Goal: Task Accomplishment & Management: Use online tool/utility

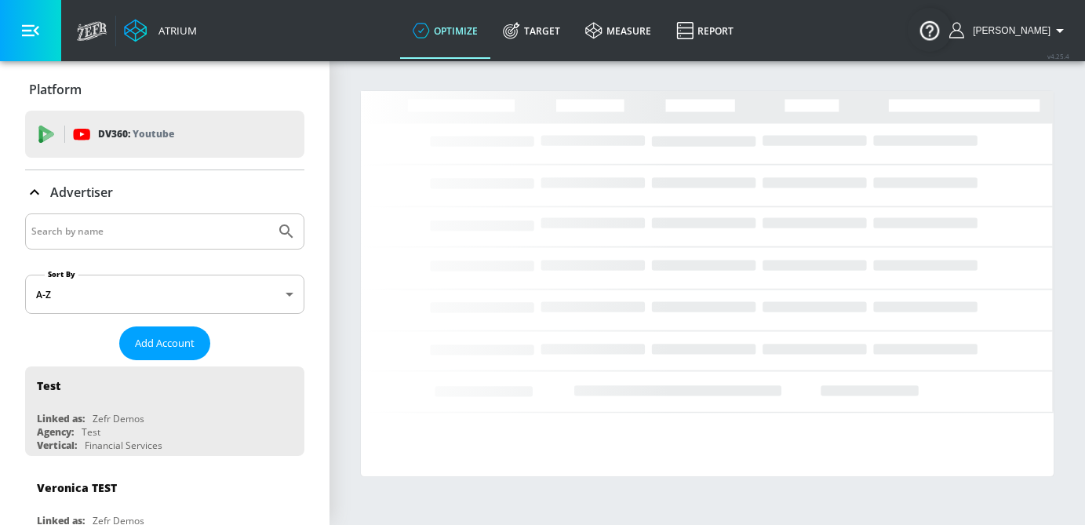
click at [96, 239] on input "Search by name" at bounding box center [150, 231] width 238 height 20
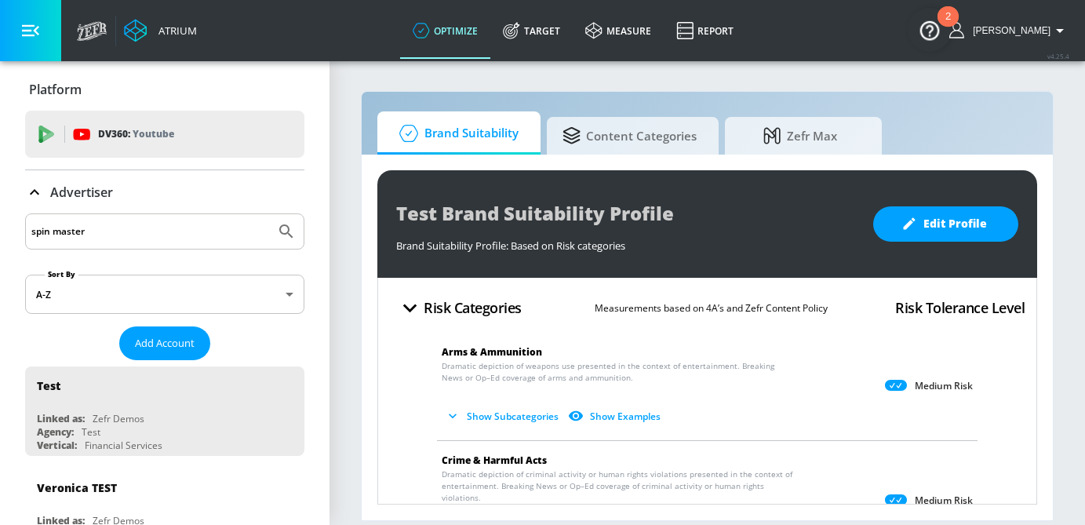
type input "spin master"
click at [269, 214] on button "Submit Search" at bounding box center [286, 231] width 35 height 35
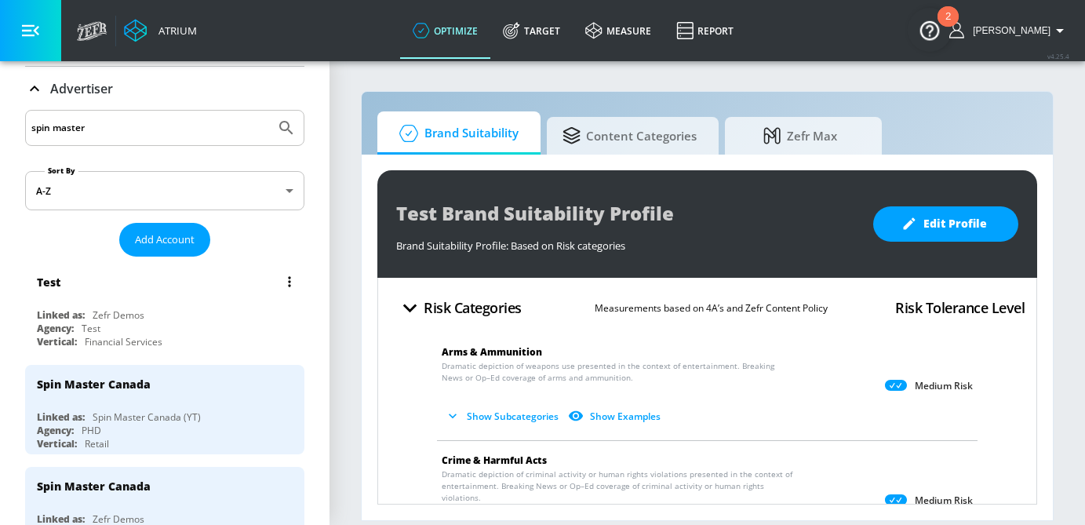
scroll to position [152, 0]
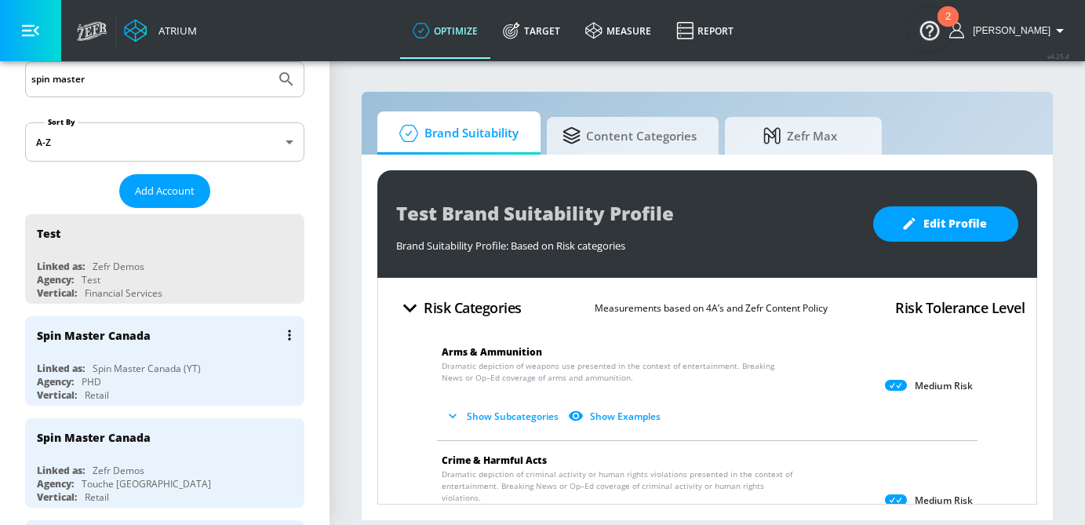
click at [201, 325] on div "Spin Master Canada" at bounding box center [169, 335] width 264 height 38
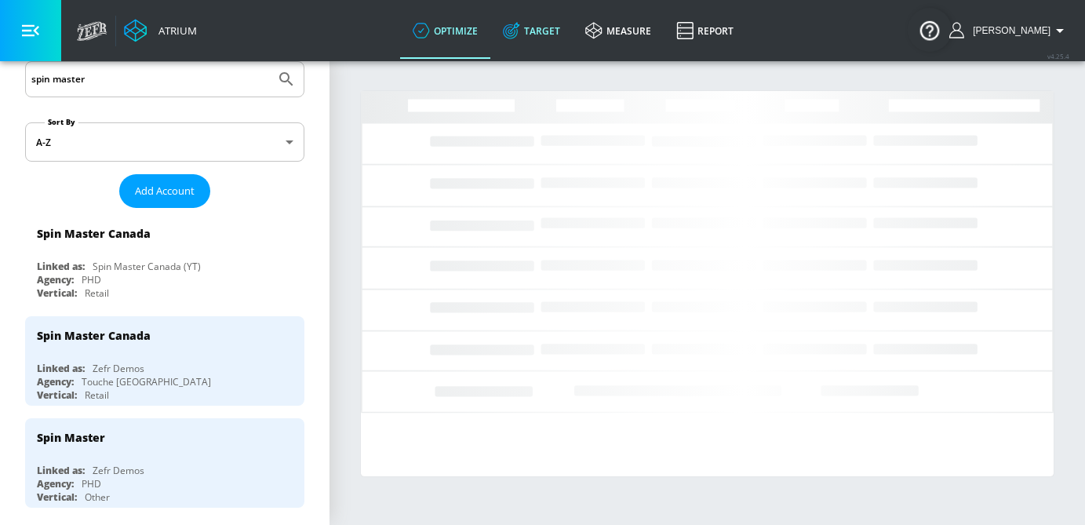
click at [573, 29] on link "Target" at bounding box center [531, 30] width 82 height 56
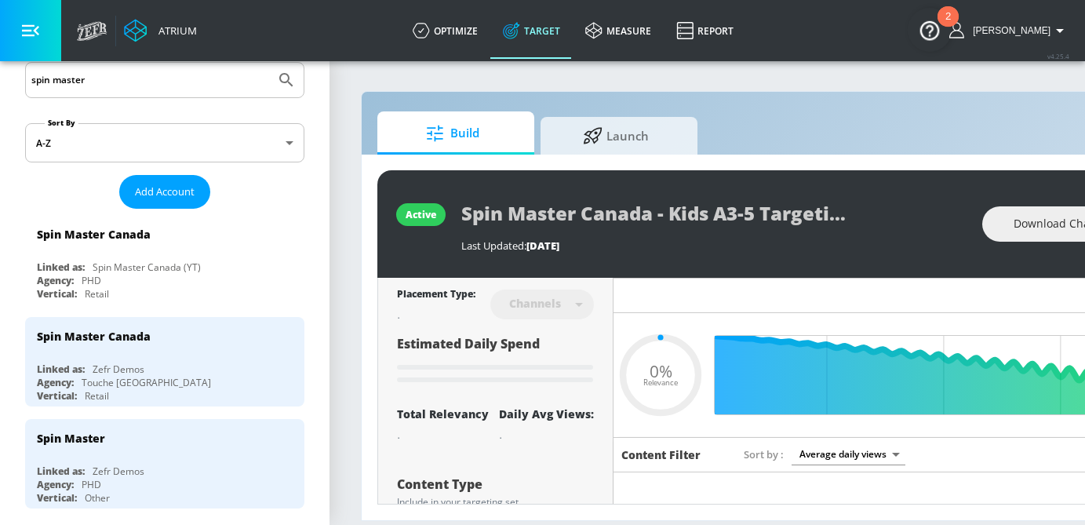
type input "0.05"
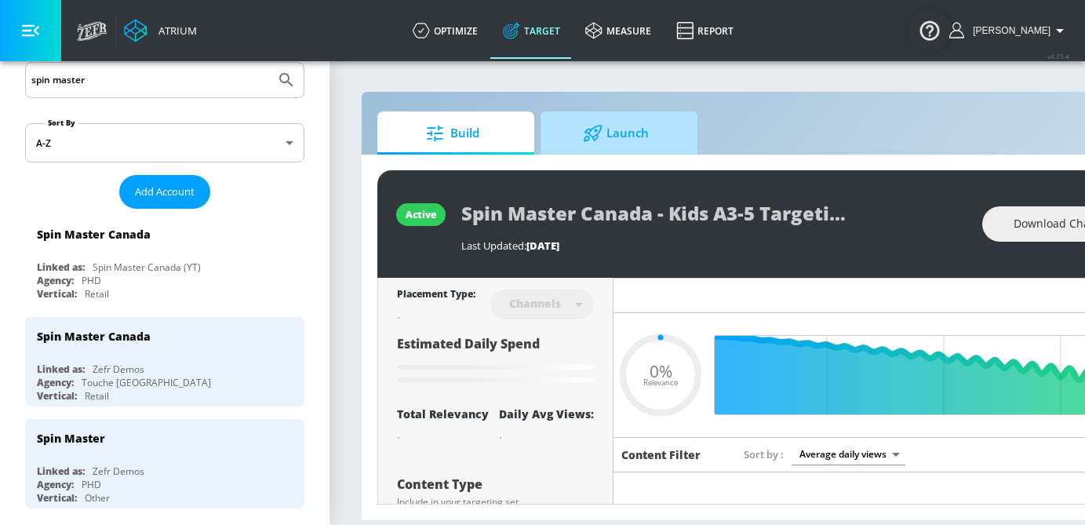
click at [634, 129] on span "Launch" at bounding box center [615, 134] width 119 height 38
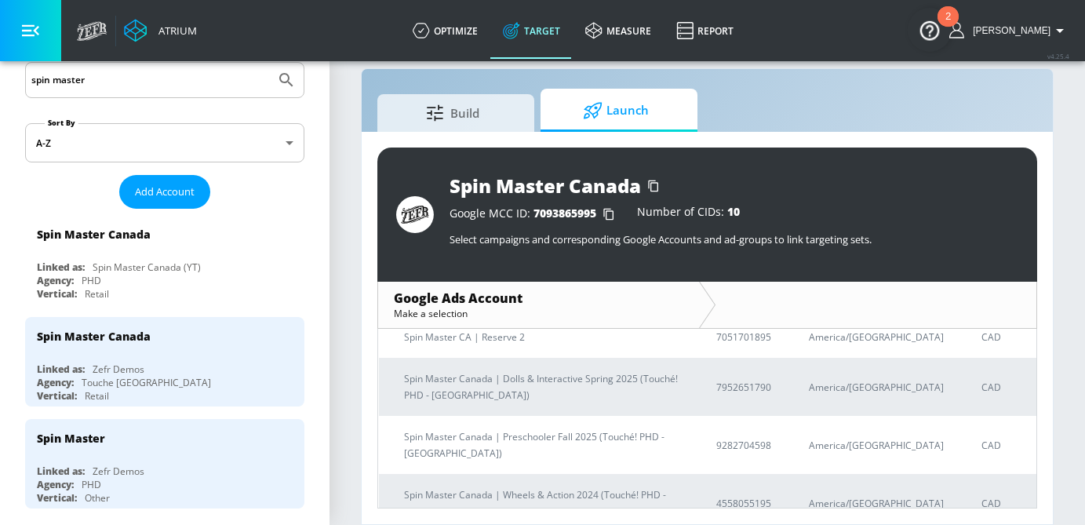
scroll to position [381, 0]
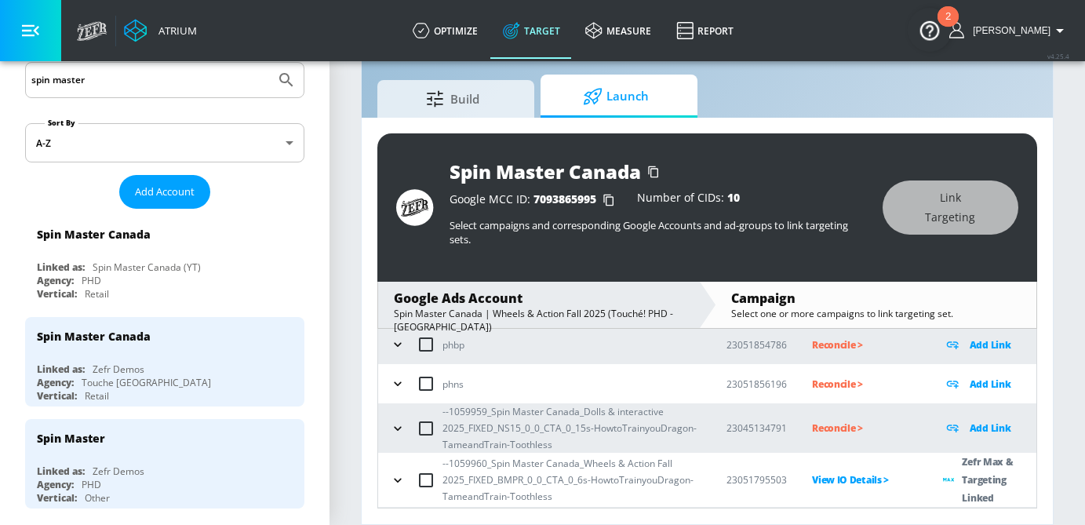
scroll to position [297, 0]
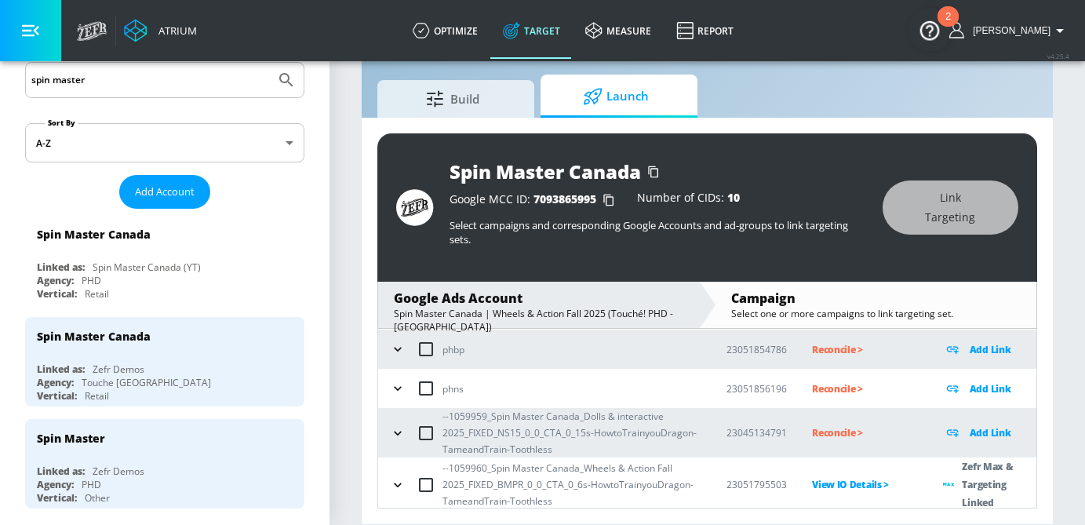
click at [399, 442] on button "button" at bounding box center [398, 433] width 24 height 24
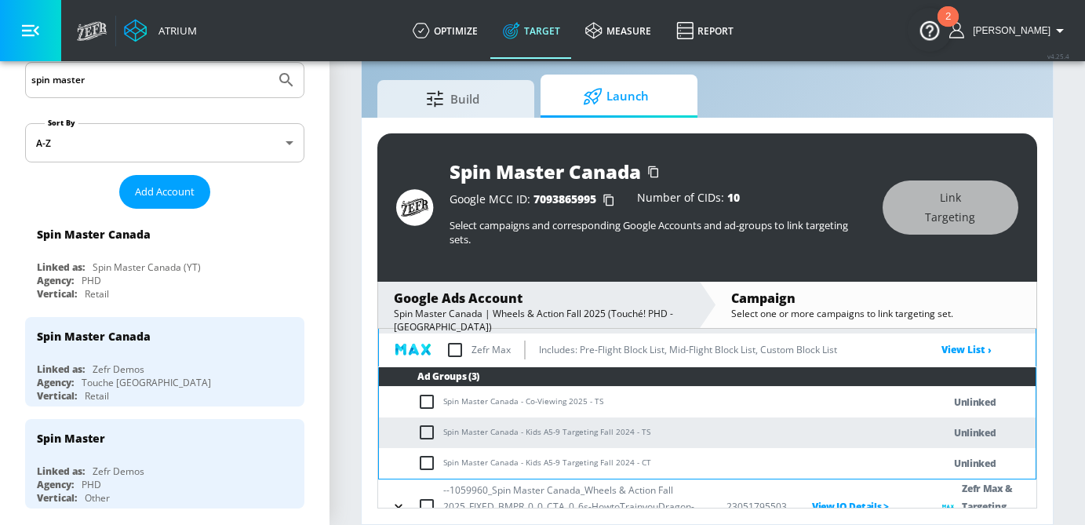
scroll to position [437, 0]
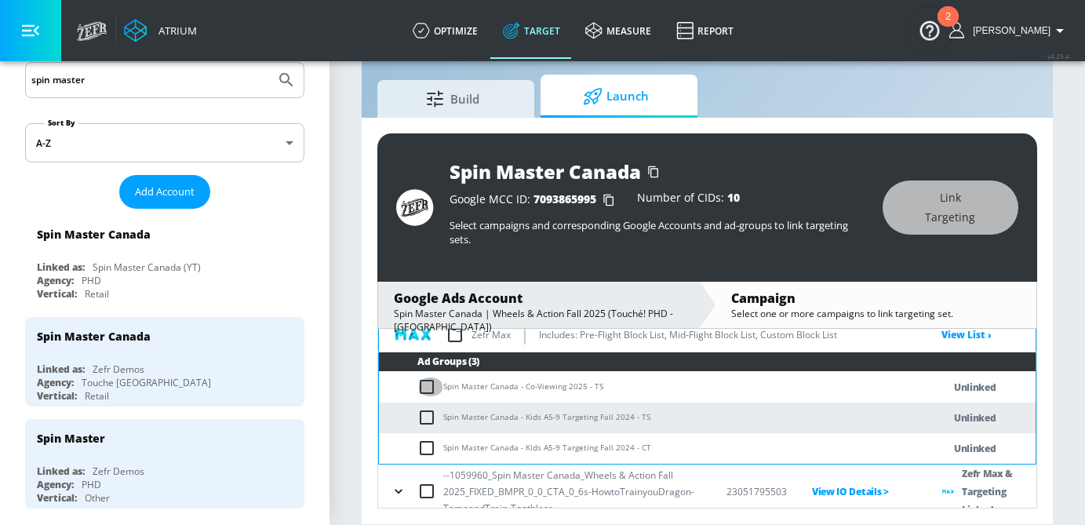
click at [429, 384] on input "checkbox" at bounding box center [430, 386] width 26 height 19
checkbox input "true"
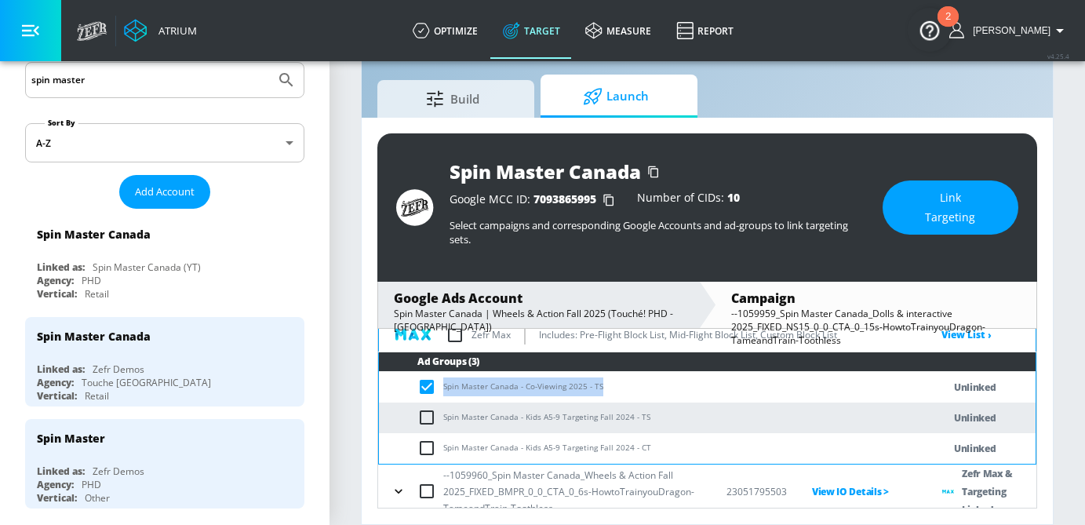
drag, startPoint x: 609, startPoint y: 385, endPoint x: 438, endPoint y: 391, distance: 170.3
click at [438, 391] on td "Spin Master Canada - Co-Viewing 2025 - TS" at bounding box center [645, 387] width 532 height 31
copy td "Spin Master Canada - Co-Viewing 2025 - TS"
click at [992, 177] on div "Spin Master Canada Google MCC ID: 7093865995 Number of CIDs: 10 Select campaign…" at bounding box center [707, 207] width 660 height 148
click at [982, 211] on span "Link Targeting" at bounding box center [950, 207] width 73 height 38
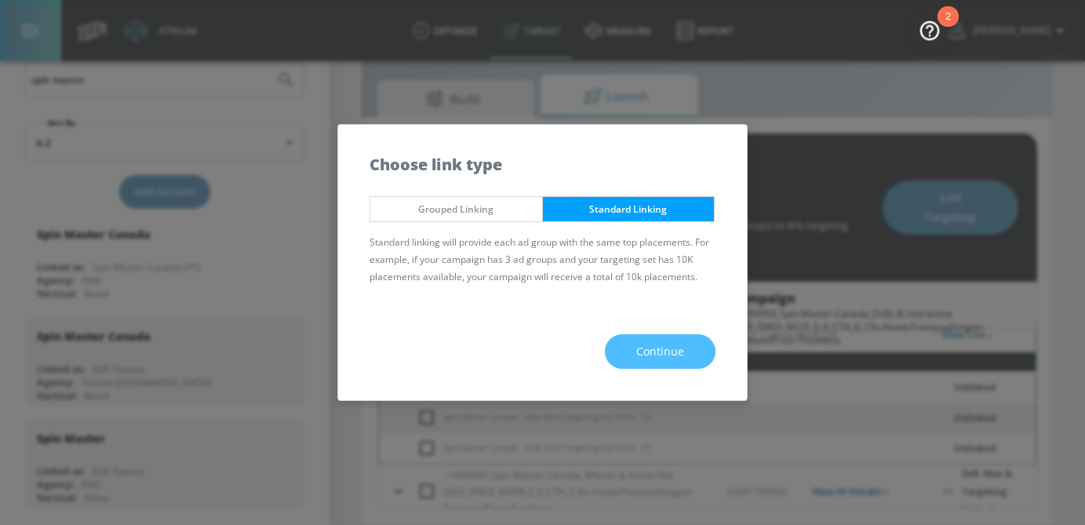
click at [645, 358] on span "Continue" at bounding box center [660, 352] width 48 height 20
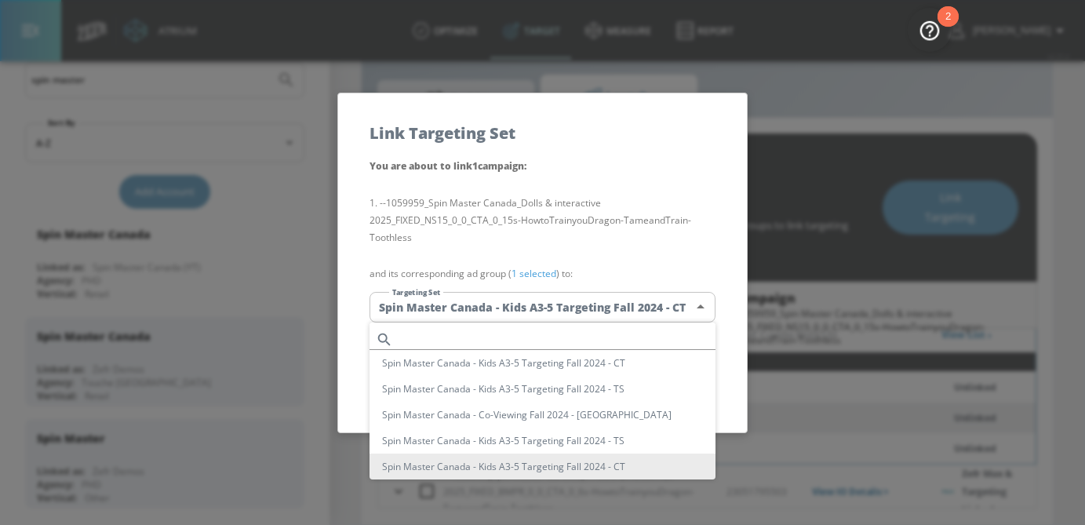
click at [611, 314] on body "Atrium optimize Target measure Report optimize Target measure Report v 4.25.4 […" at bounding box center [542, 244] width 1085 height 562
click at [486, 332] on input "text" at bounding box center [557, 339] width 316 height 21
paste input "Spin Master Canada - Co-Viewing 2025 - TS"
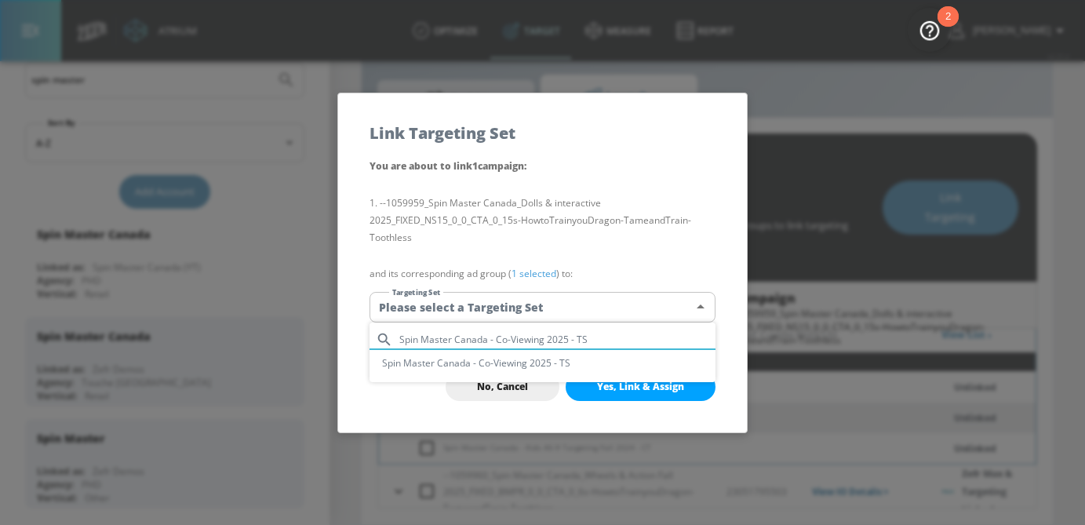
scroll to position [0, 0]
type input "Spin Master Canada - Co-Viewing 2025 - TS"
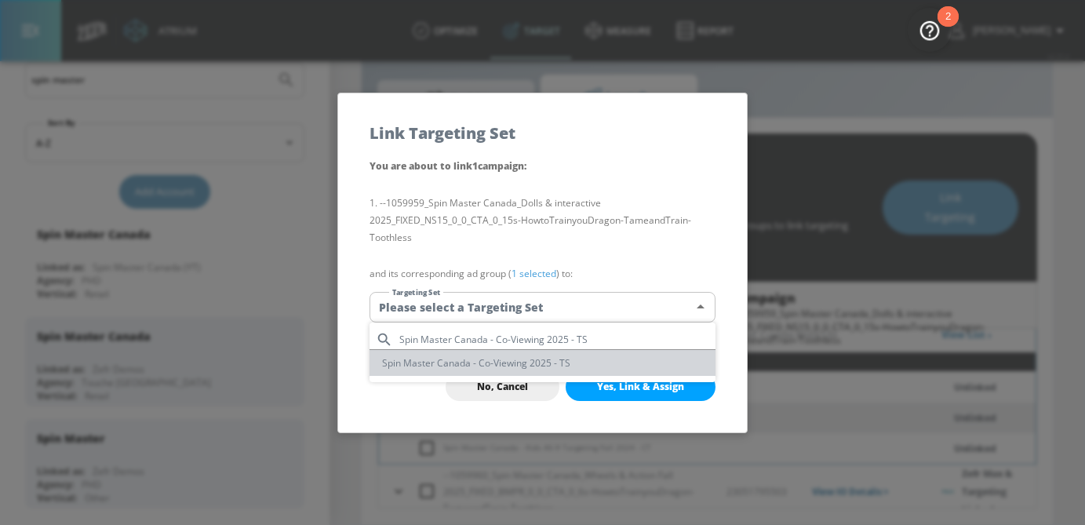
click at [517, 367] on li "Spin Master Canada - Co-Viewing 2025 - TS" at bounding box center [542, 363] width 346 height 26
type input "53d6f3c3-d36e-44d5-91ec-3a6830c74e50"
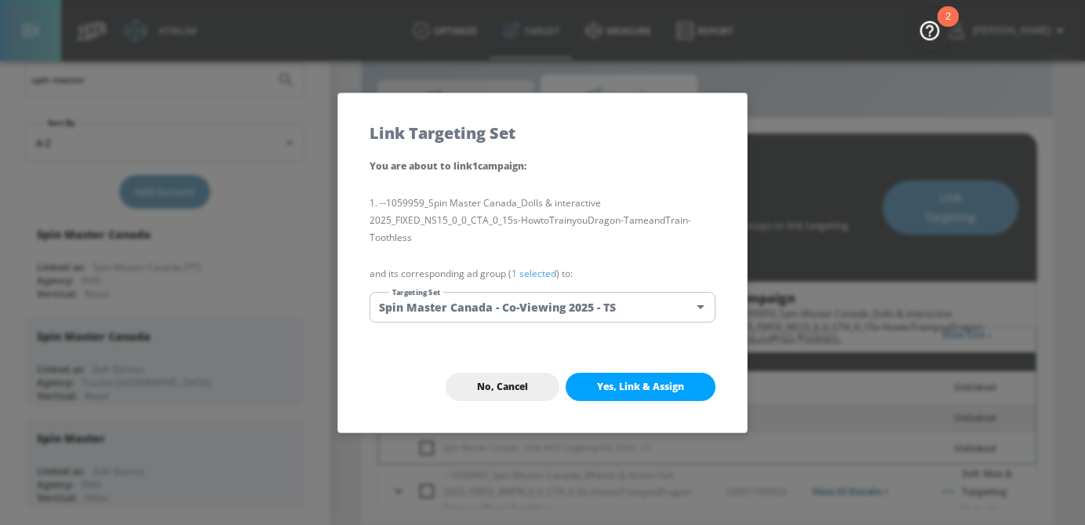
click at [546, 268] on link "1 selected" at bounding box center [533, 273] width 45 height 13
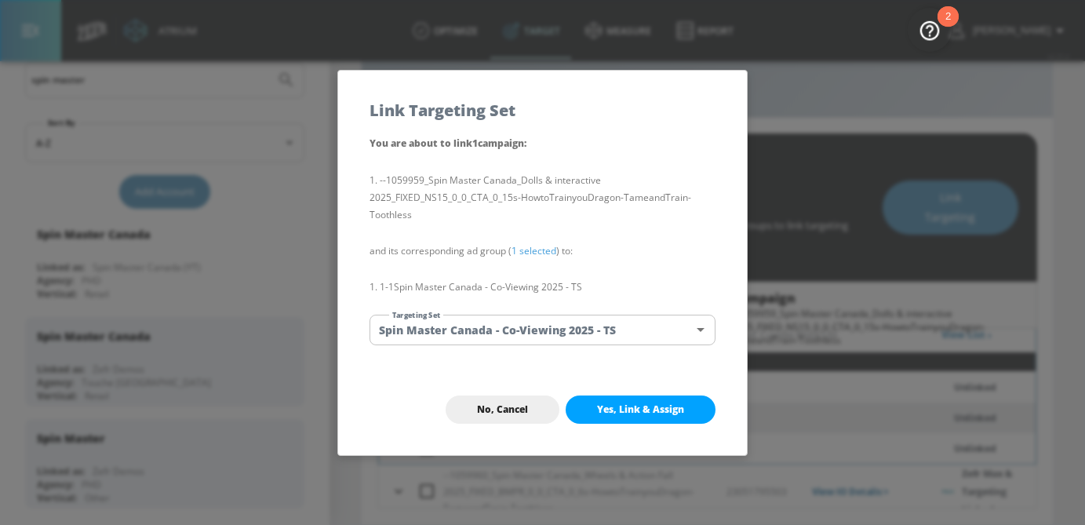
click at [631, 403] on span "Yes, Link & Assign" at bounding box center [640, 409] width 87 height 13
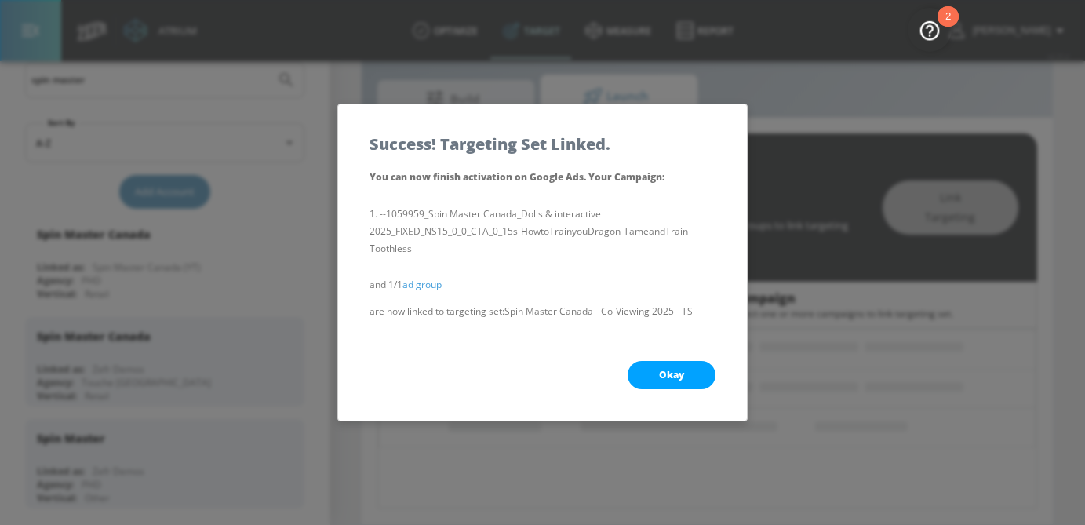
scroll to position [187, 0]
click at [668, 376] on span "Okay" at bounding box center [671, 375] width 25 height 13
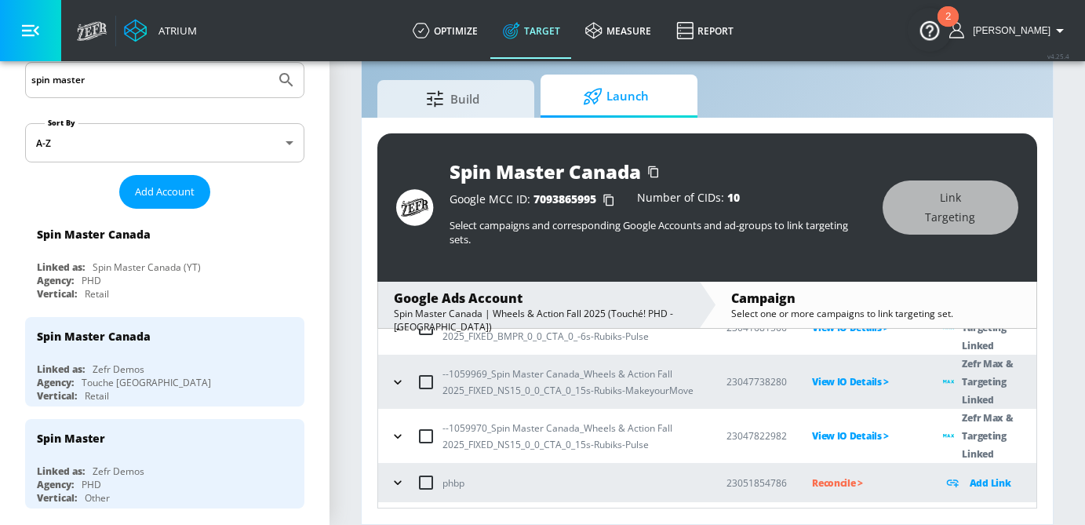
scroll to position [0, 0]
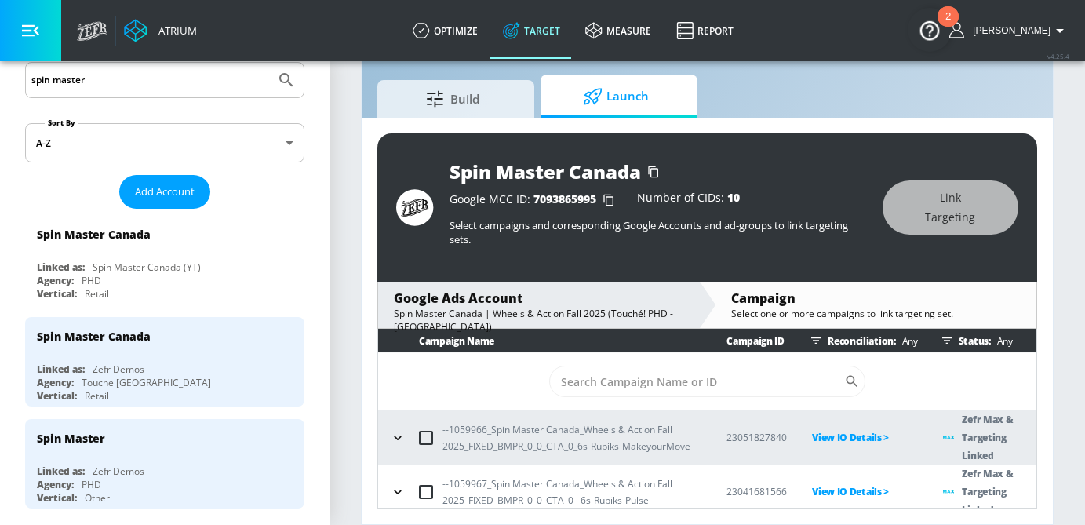
click at [393, 439] on icon "button" at bounding box center [398, 438] width 16 height 16
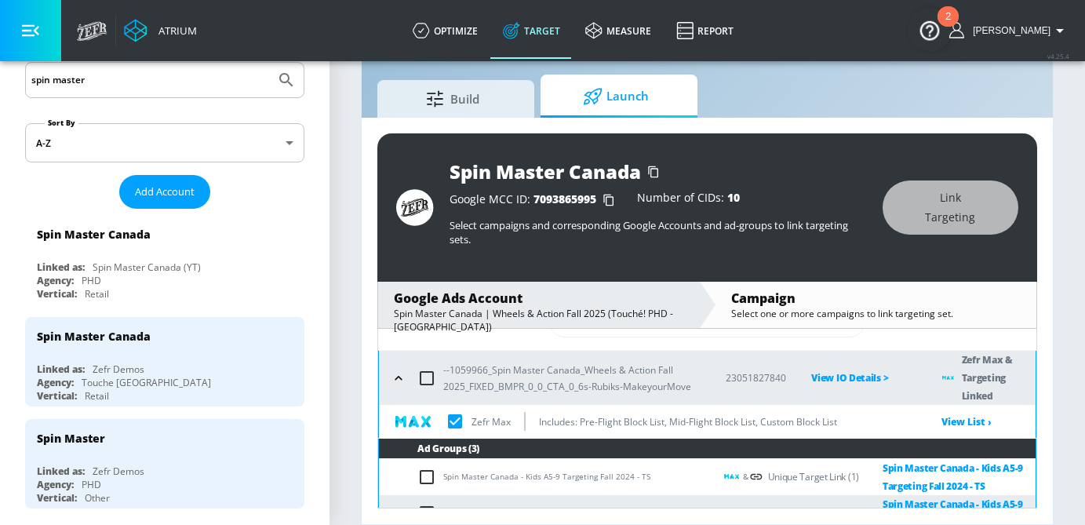
scroll to position [60, 0]
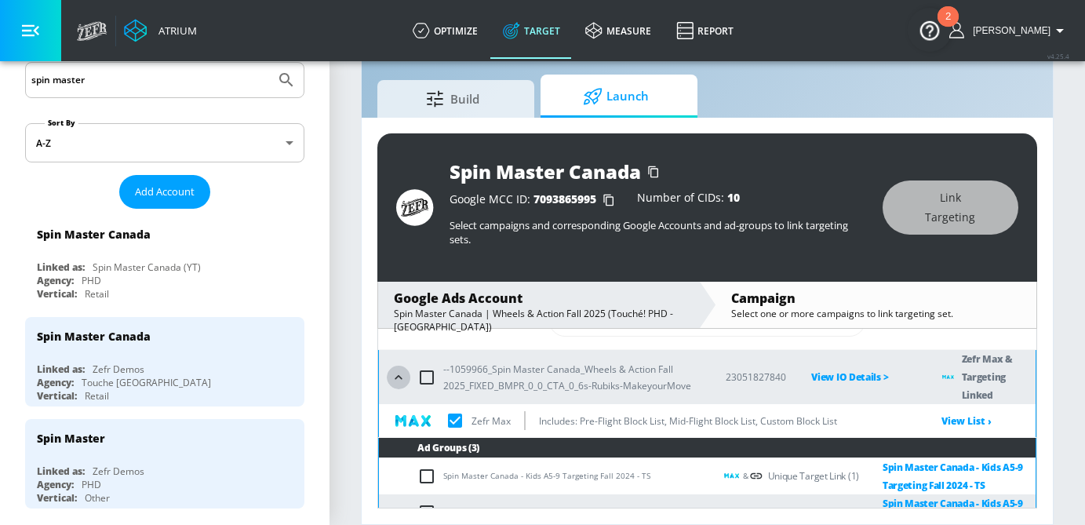
click at [396, 381] on icon "button" at bounding box center [399, 377] width 16 height 16
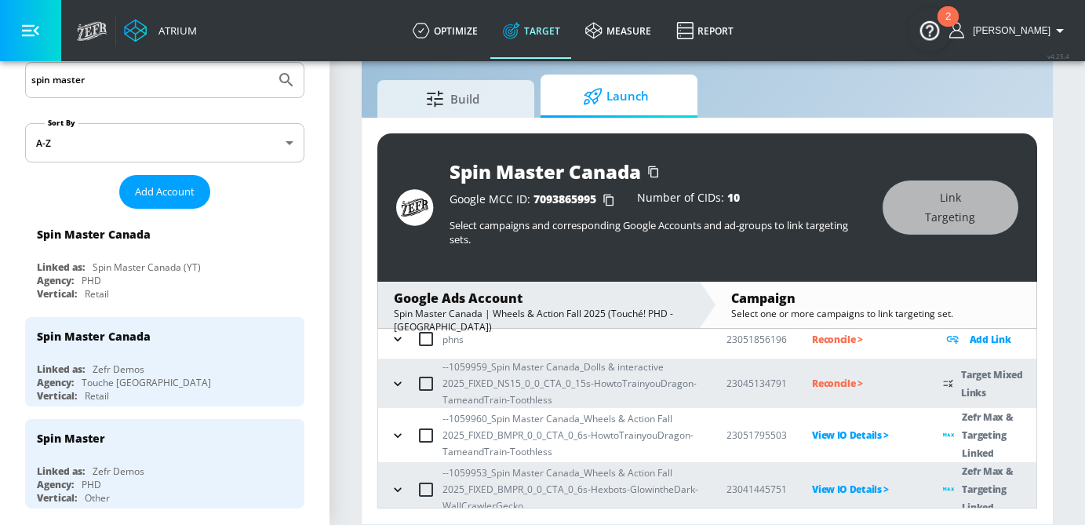
scroll to position [308, 0]
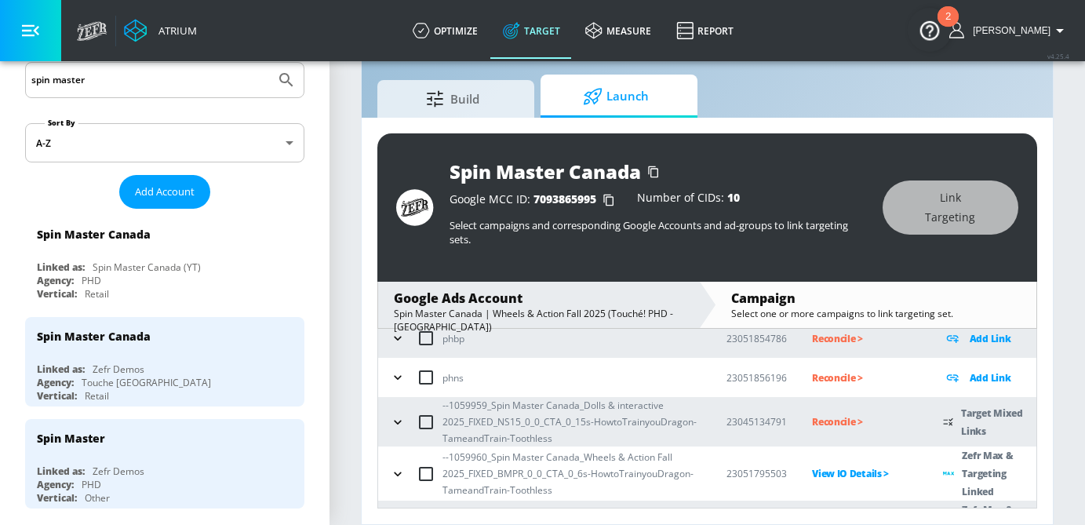
click at [402, 424] on icon "button" at bounding box center [398, 422] width 16 height 16
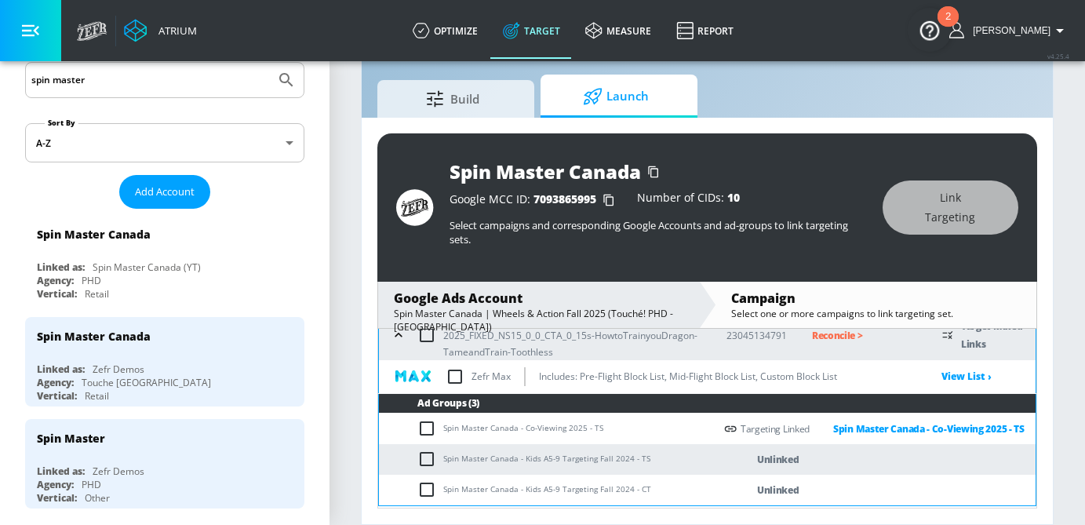
scroll to position [398, 0]
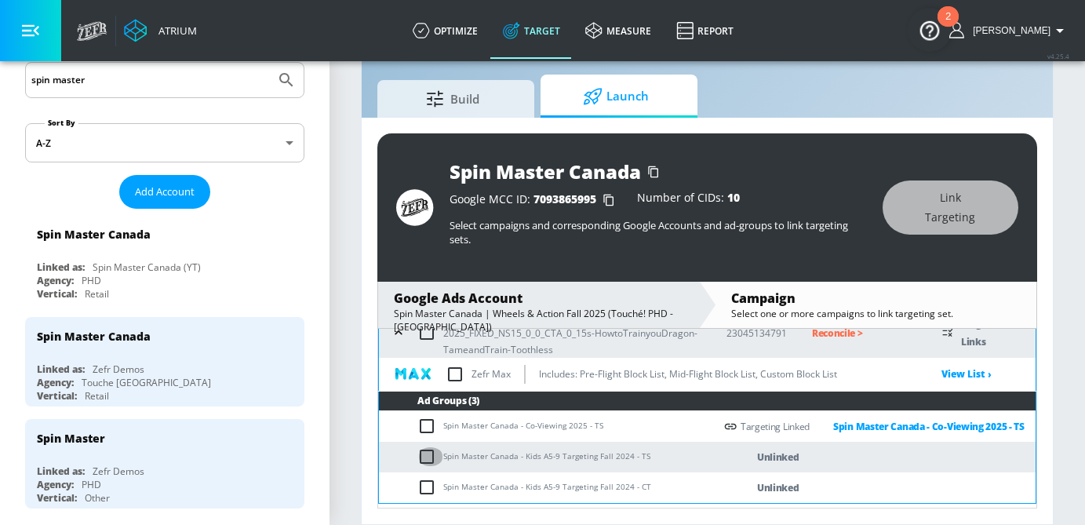
click at [427, 456] on input "checkbox" at bounding box center [430, 456] width 26 height 19
checkbox input "true"
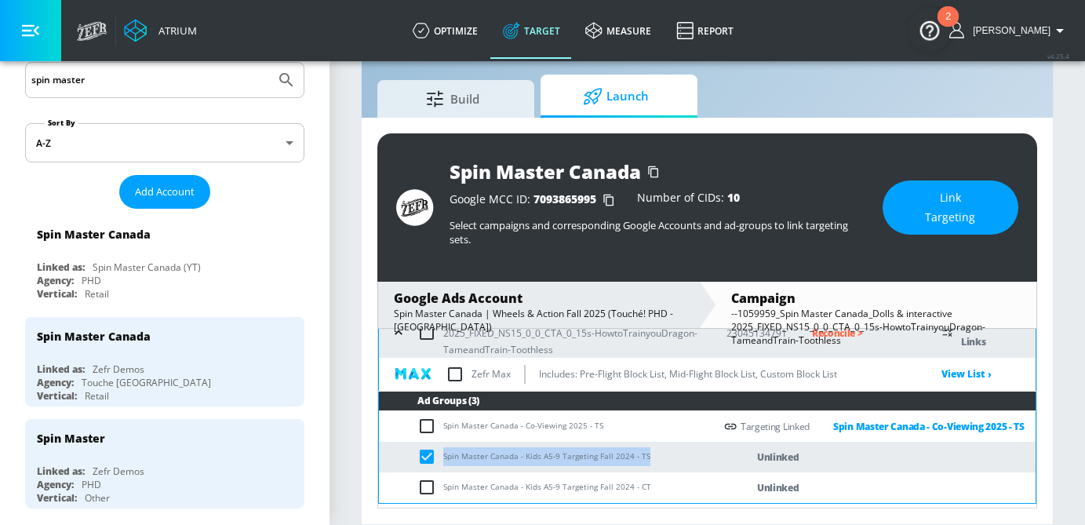
drag, startPoint x: 652, startPoint y: 462, endPoint x: 441, endPoint y: 460, distance: 211.8
click at [440, 460] on td "Spin Master Canada - Kids A5-9 Targeting Fall 2024 - TS" at bounding box center [546, 457] width 335 height 31
copy td "Spin Master Canada - Kids A5-9 Targeting Fall 2024 - TS"
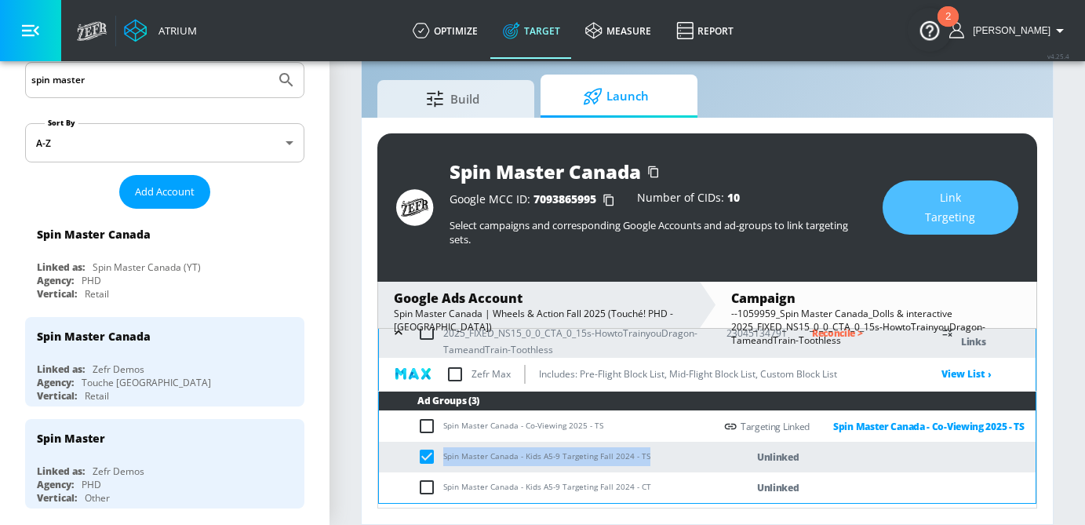
click at [994, 208] on button "Link Targeting" at bounding box center [950, 207] width 136 height 54
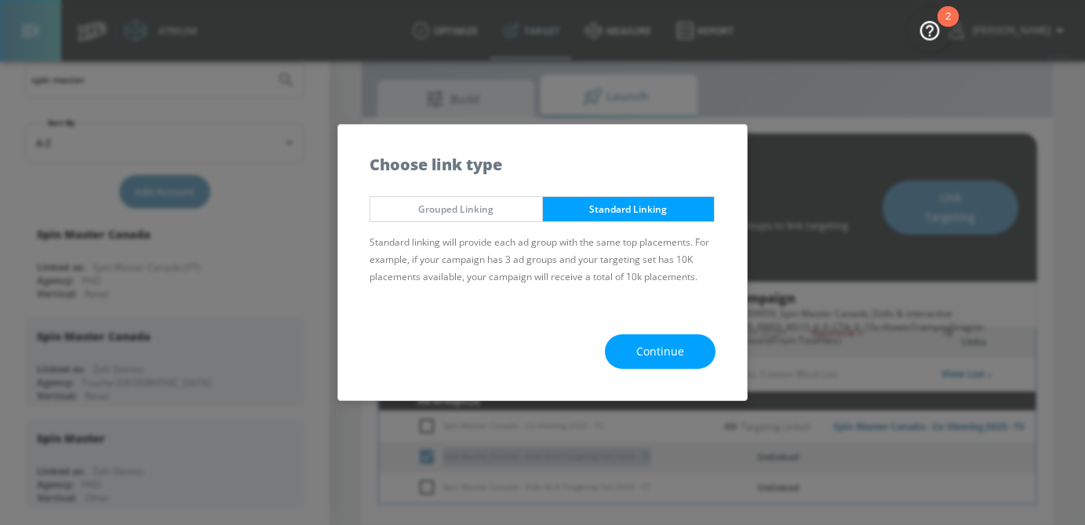
click at [673, 358] on span "Continue" at bounding box center [660, 352] width 48 height 20
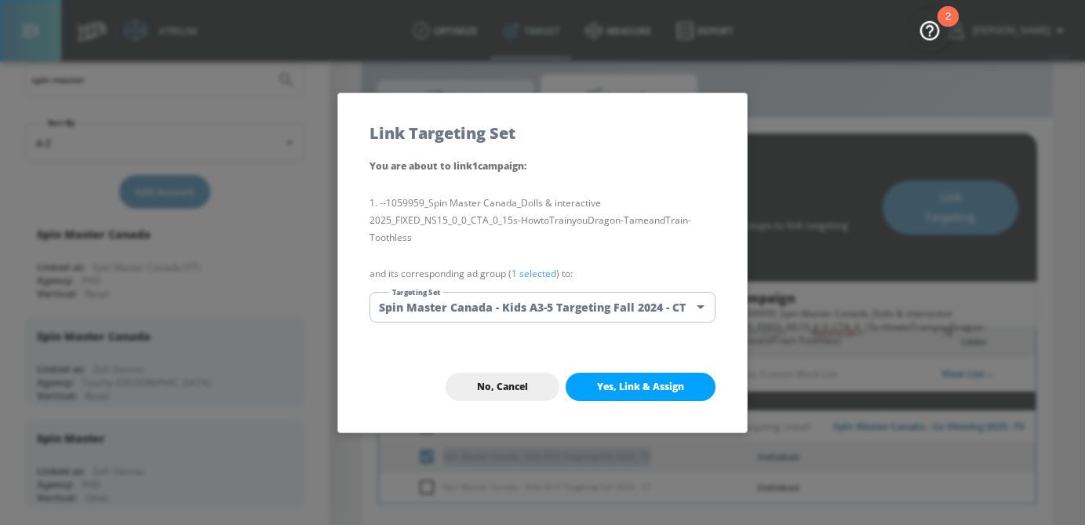
click at [525, 310] on body "Atrium optimize Target measure Report optimize Target measure Report v 4.25.4 […" at bounding box center [542, 244] width 1085 height 562
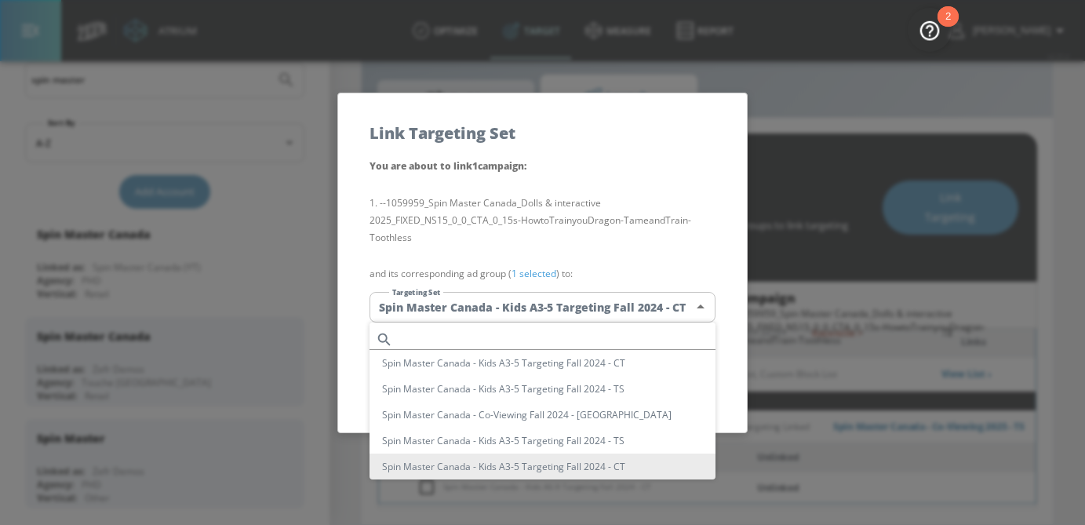
click at [515, 329] on input "text" at bounding box center [557, 339] width 316 height 21
paste input "Spin Master Canada - Kids A5-9 Targeting Fall 2024 - TS"
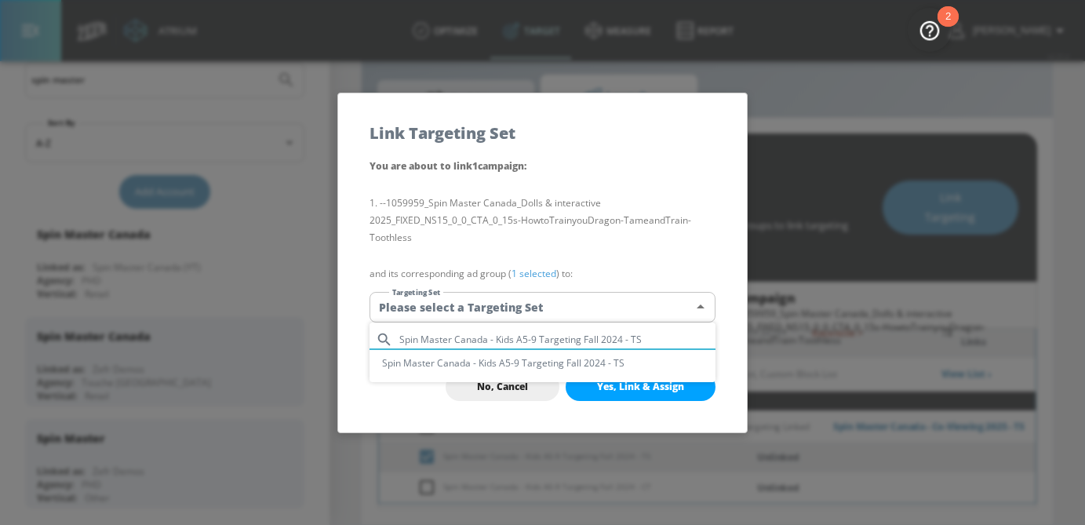
type input "Spin Master Canada - Kids A5-9 Targeting Fall 2024 - TS"
click at [523, 372] on li "Spin Master Canada - Kids A5-9 Targeting Fall 2024 - TS" at bounding box center [542, 363] width 346 height 26
type input "3ddf766f-b0e5-4019-8f22-24e4308b09b8"
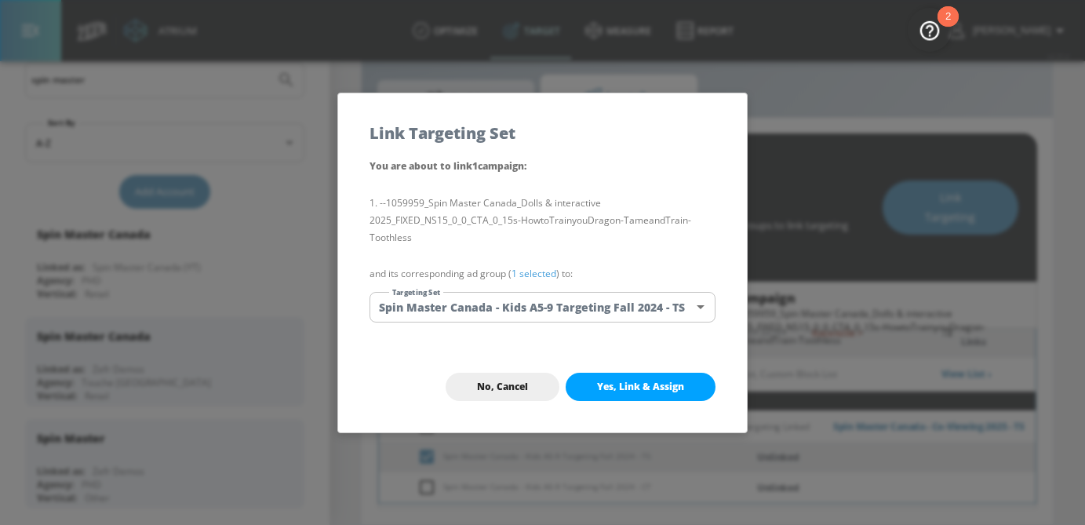
click at [534, 274] on link "1 selected" at bounding box center [533, 273] width 45 height 13
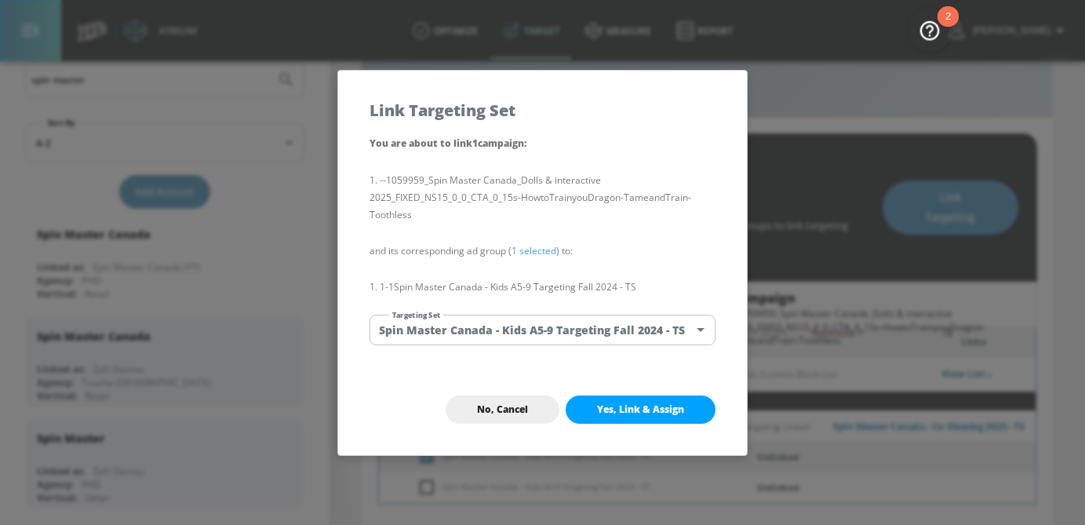
click at [633, 413] on span "Yes, Link & Assign" at bounding box center [640, 409] width 87 height 13
checkbox input "false"
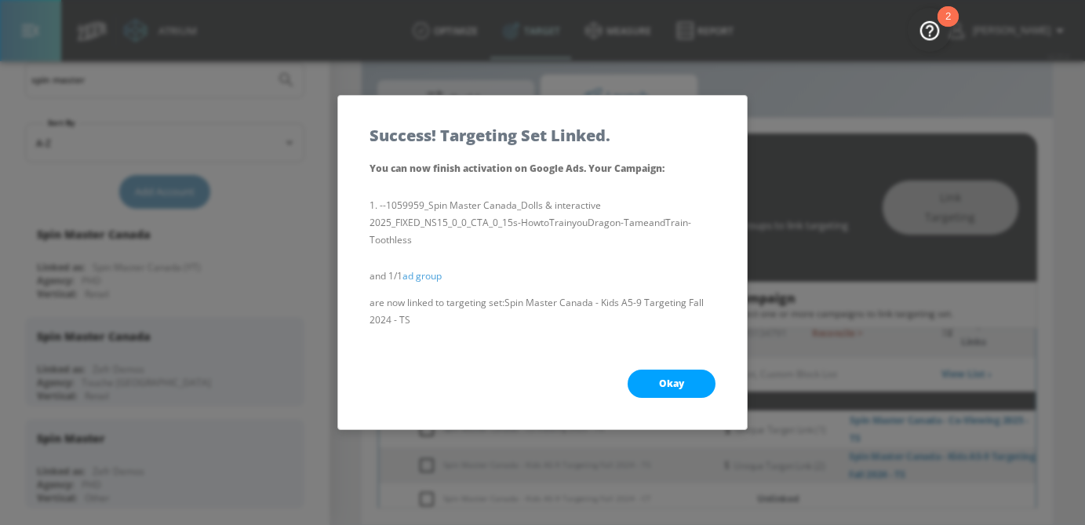
click at [670, 384] on span "Okay" at bounding box center [671, 383] width 25 height 13
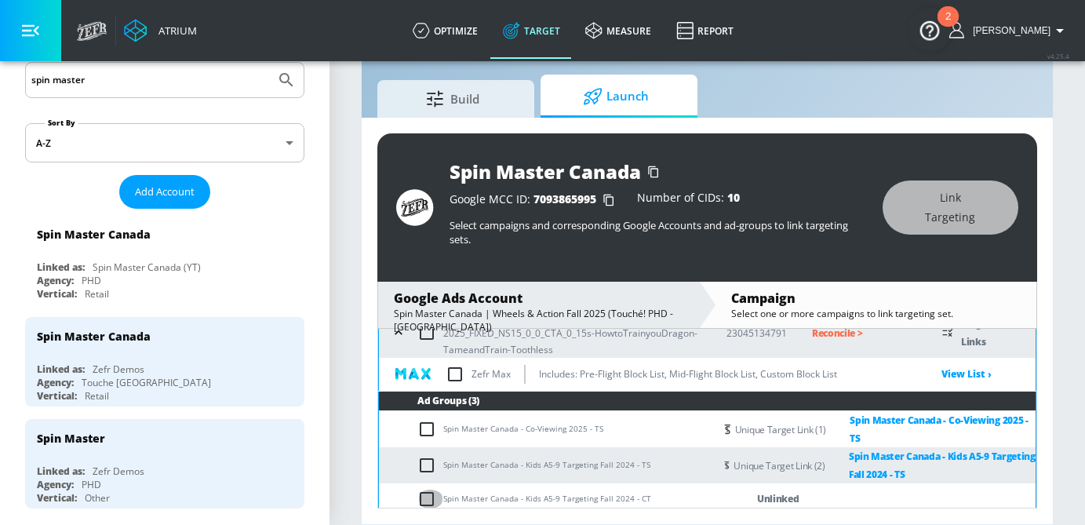
click at [432, 494] on input "checkbox" at bounding box center [430, 498] width 26 height 19
checkbox input "true"
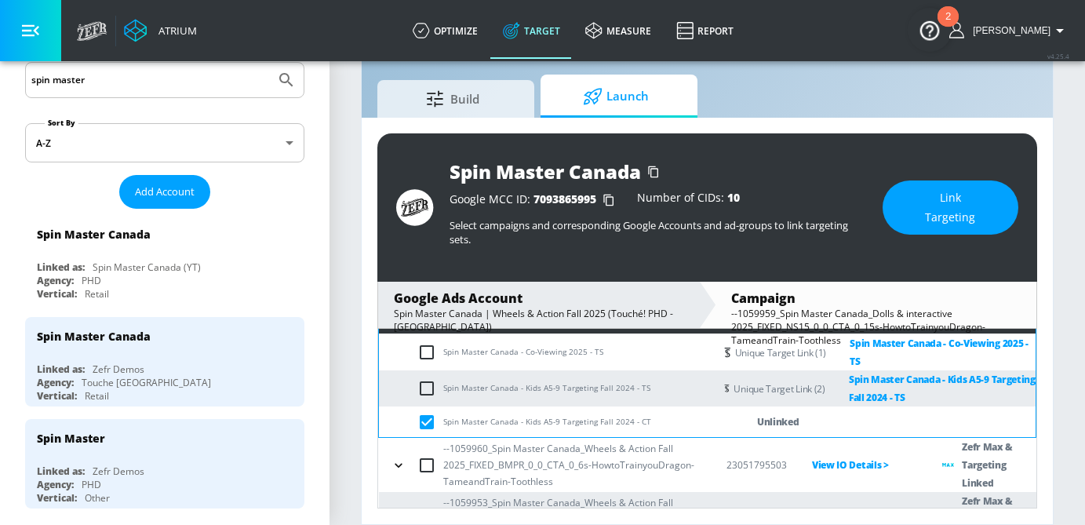
scroll to position [489, 0]
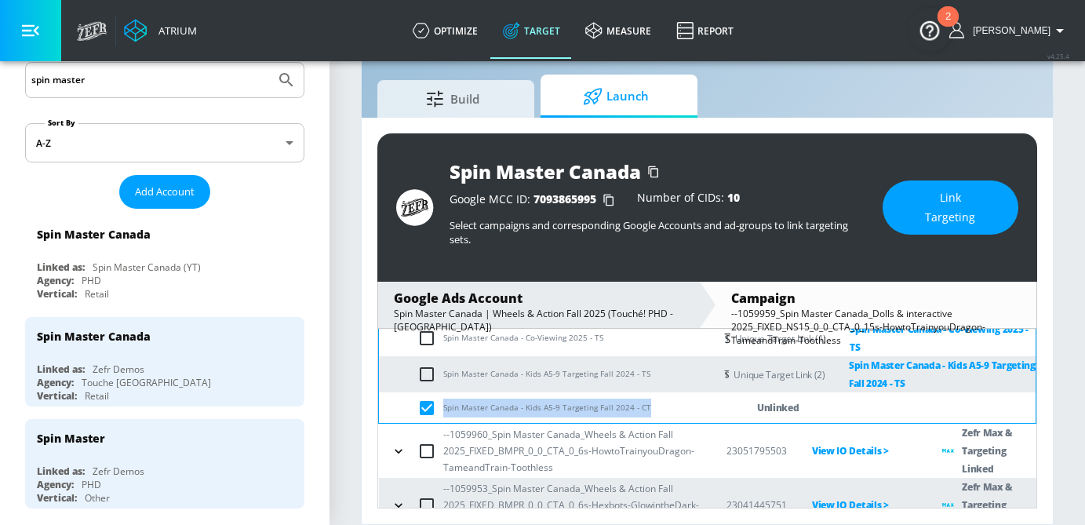
drag, startPoint x: 658, startPoint y: 404, endPoint x: 441, endPoint y: 409, distance: 217.3
click at [441, 409] on td "Spin Master Canada - Kids A5-9 Targeting Fall 2024 - CT" at bounding box center [546, 407] width 335 height 31
copy td "Spin Master Canada - Kids A5-9 Targeting Fall 2024 - CT"
click at [945, 206] on span "Link Targeting" at bounding box center [950, 207] width 73 height 38
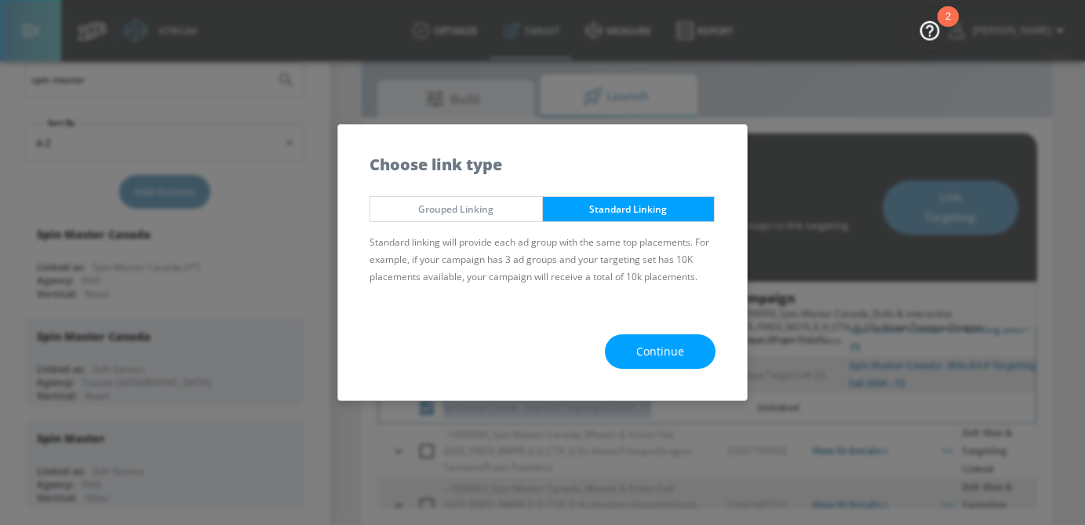
click at [671, 342] on span "Continue" at bounding box center [660, 352] width 48 height 20
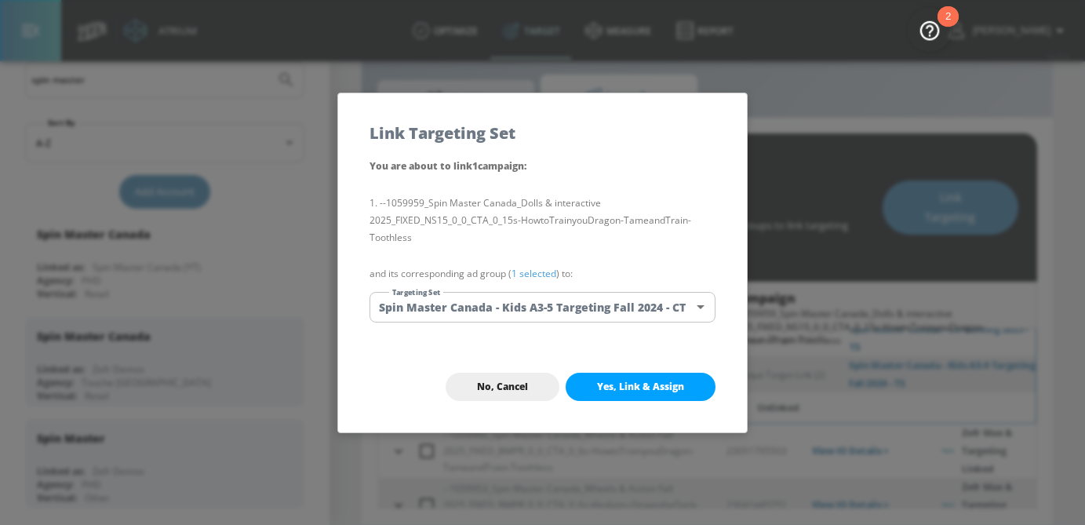
click at [547, 273] on link "1 selected" at bounding box center [533, 273] width 45 height 13
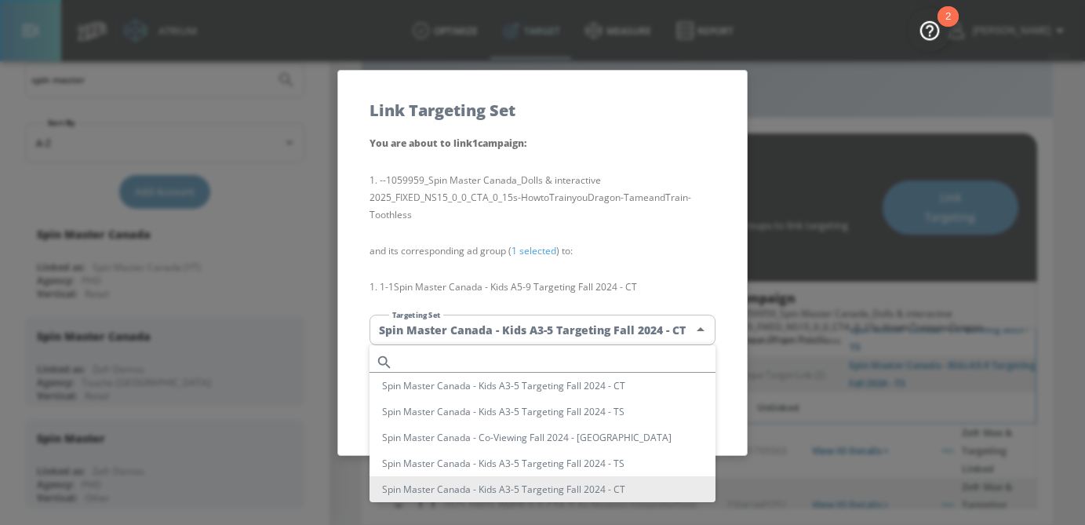
click at [546, 337] on body "Atrium optimize Target measure Report optimize Target measure Report v 4.25.4 […" at bounding box center [542, 244] width 1085 height 562
click at [518, 365] on input "text" at bounding box center [557, 361] width 316 height 21
paste input "Spin Master Canada - Kids A5-9 Targeting Fall 2024 - CT"
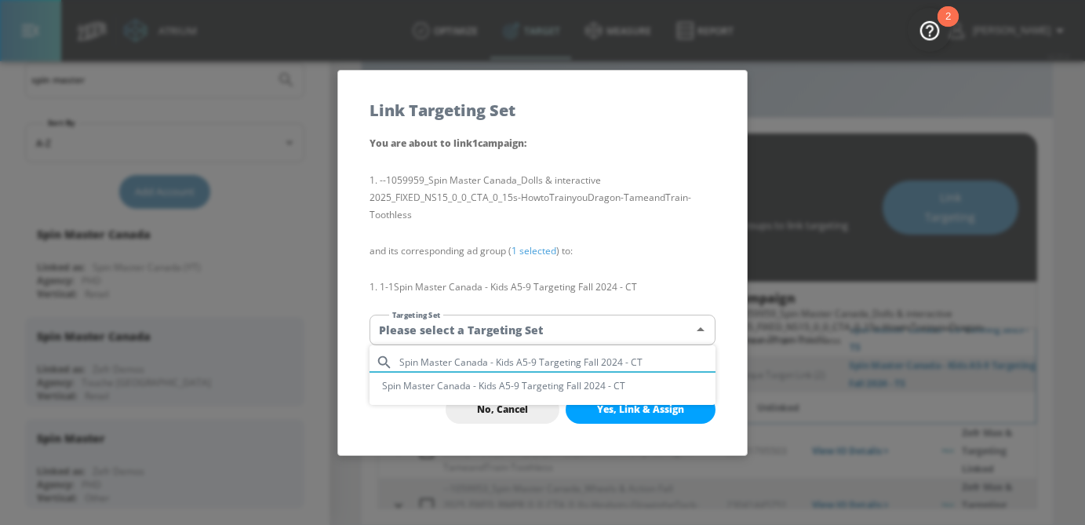
type input "Spin Master Canada - Kids A5-9 Targeting Fall 2024 - CT"
click at [547, 387] on li "Spin Master Canada - Kids A5-9 Targeting Fall 2024 - CT" at bounding box center [542, 386] width 346 height 26
type input "3ae92d62-ea5f-4576-a854-0568464f0a0d"
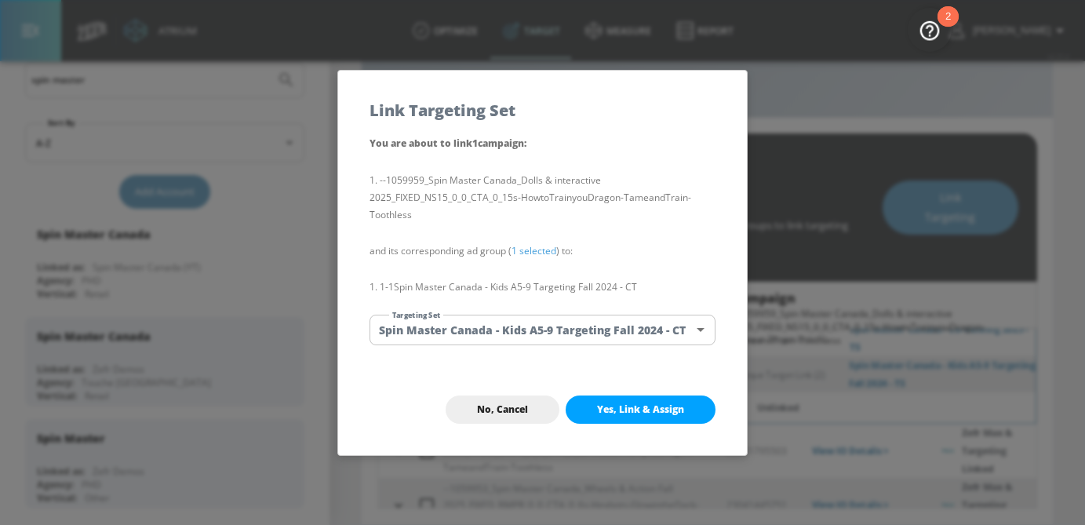
click at [638, 416] on button "Yes, Link & Assign" at bounding box center [640, 409] width 150 height 28
checkbox input "false"
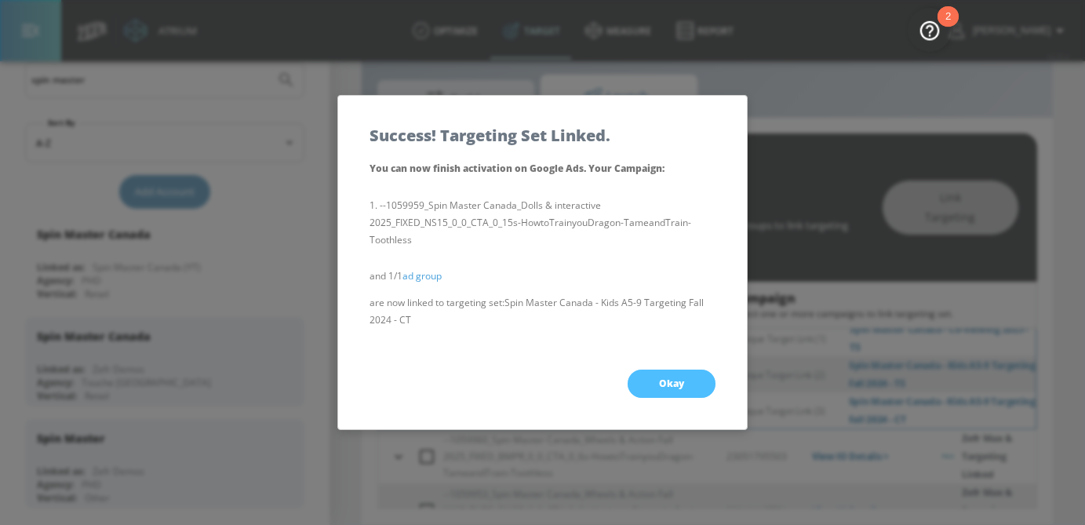
click at [679, 387] on span "Okay" at bounding box center [671, 383] width 25 height 13
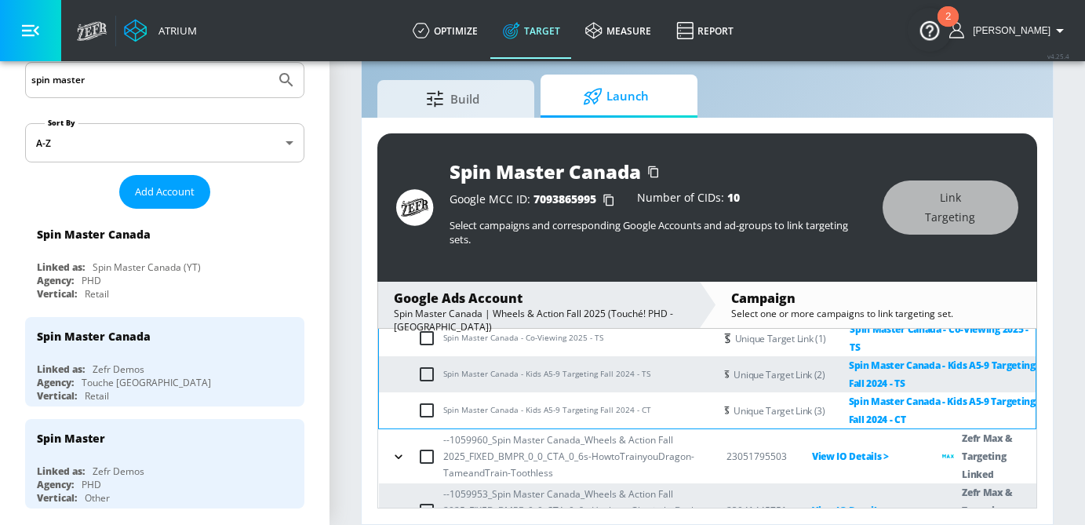
scroll to position [500, 0]
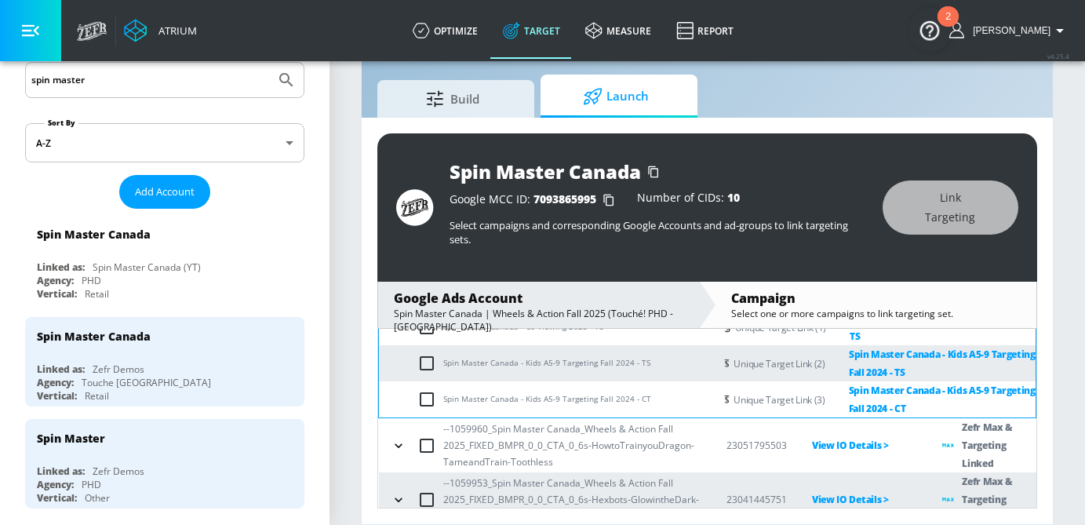
click at [394, 448] on icon "button" at bounding box center [399, 446] width 16 height 16
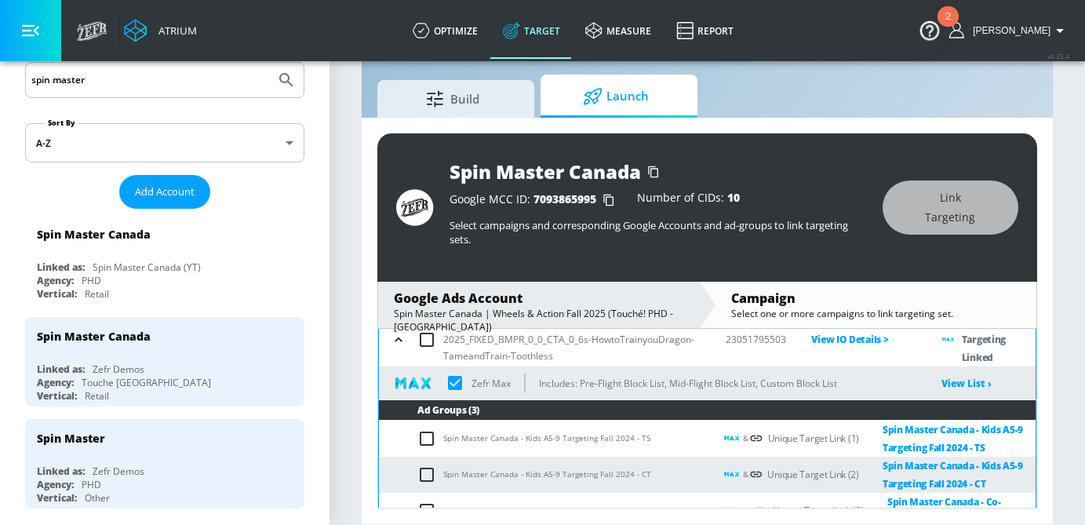
scroll to position [616, 0]
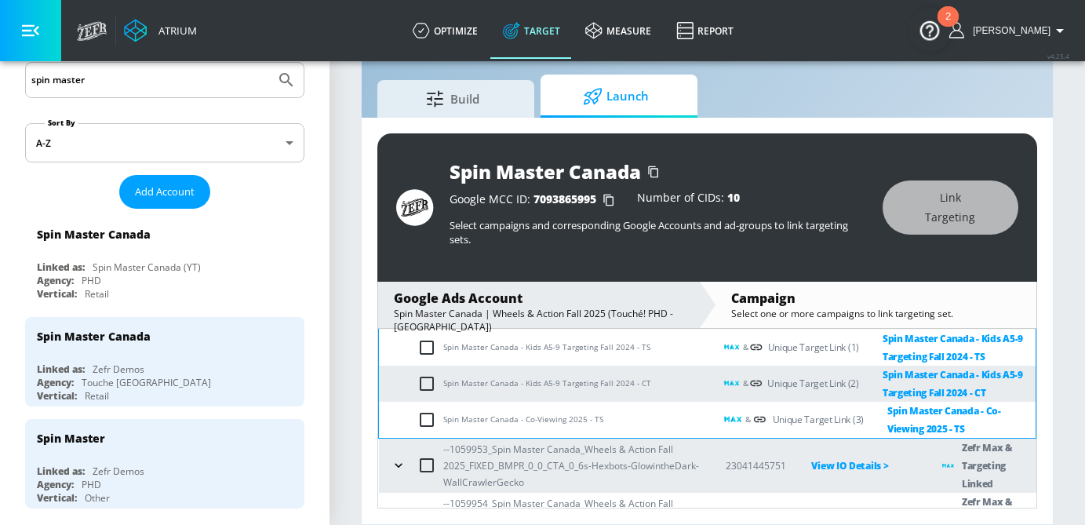
click at [393, 468] on icon "button" at bounding box center [399, 465] width 16 height 16
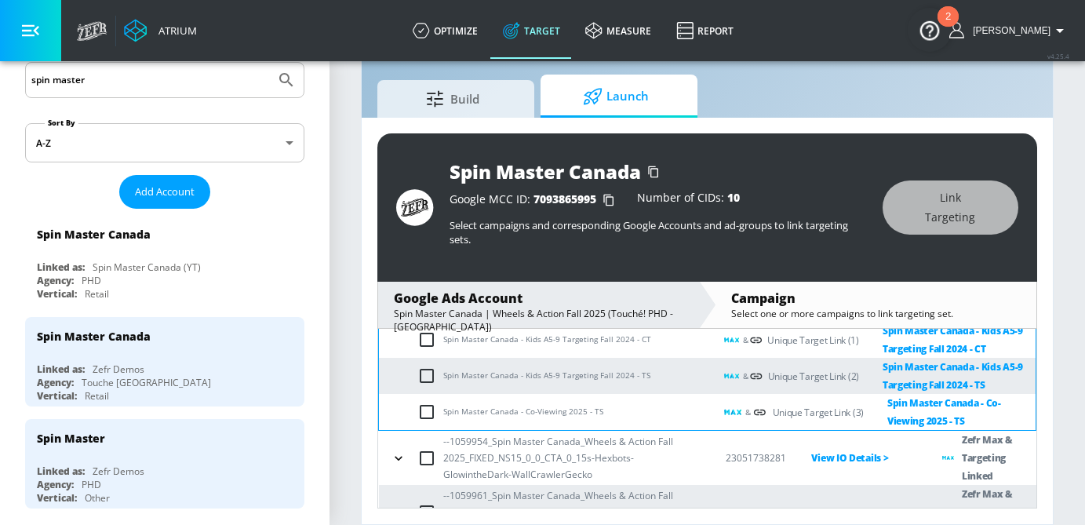
click at [399, 455] on icon "button" at bounding box center [399, 458] width 16 height 16
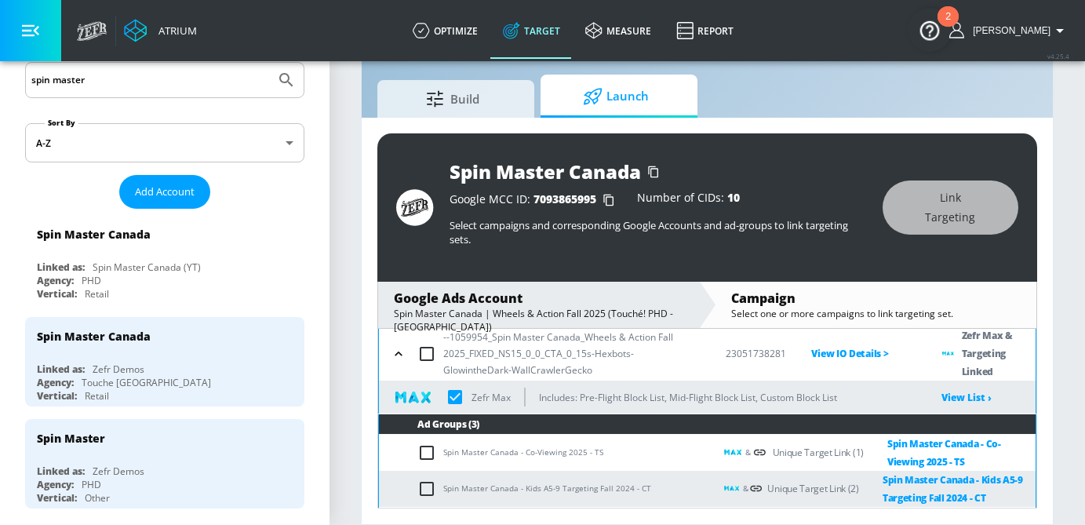
scroll to position [1033, 0]
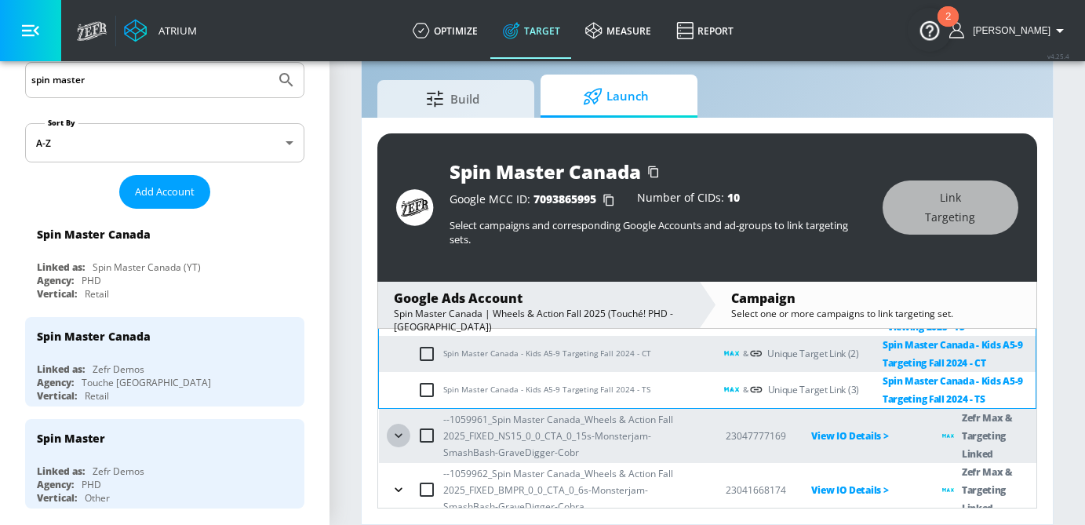
click at [399, 438] on icon "button" at bounding box center [397, 436] width 7 height 4
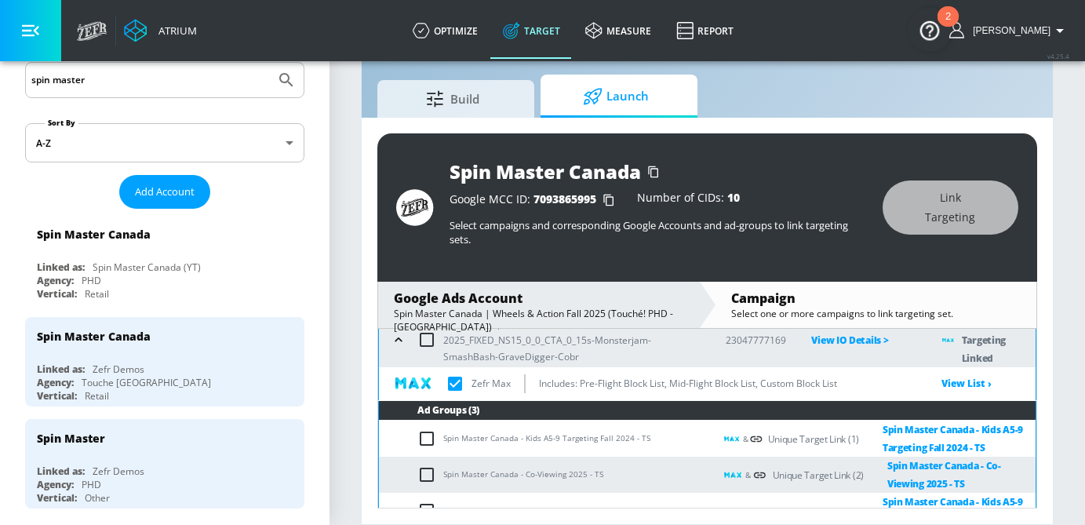
scroll to position [1274, 0]
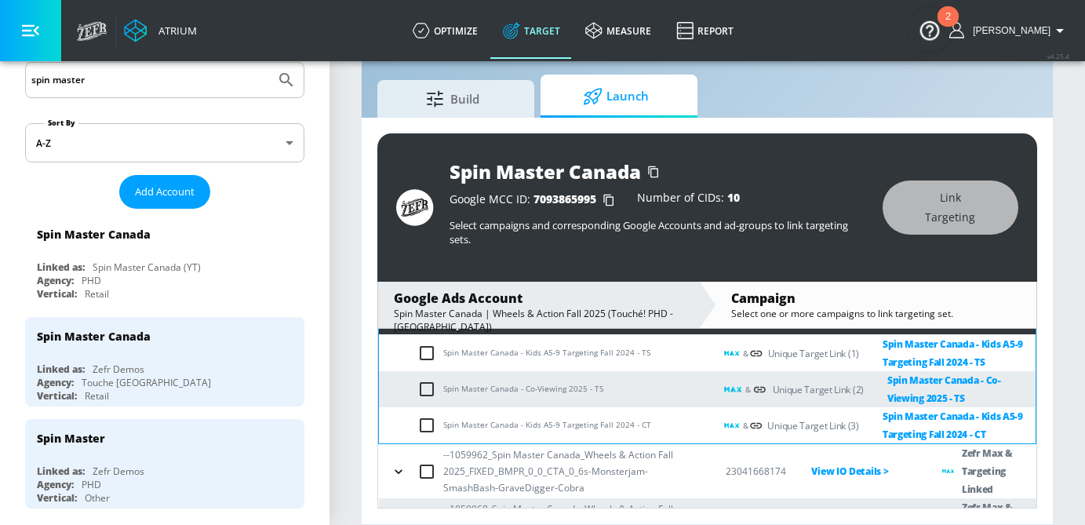
click at [398, 472] on icon "button" at bounding box center [399, 471] width 16 height 16
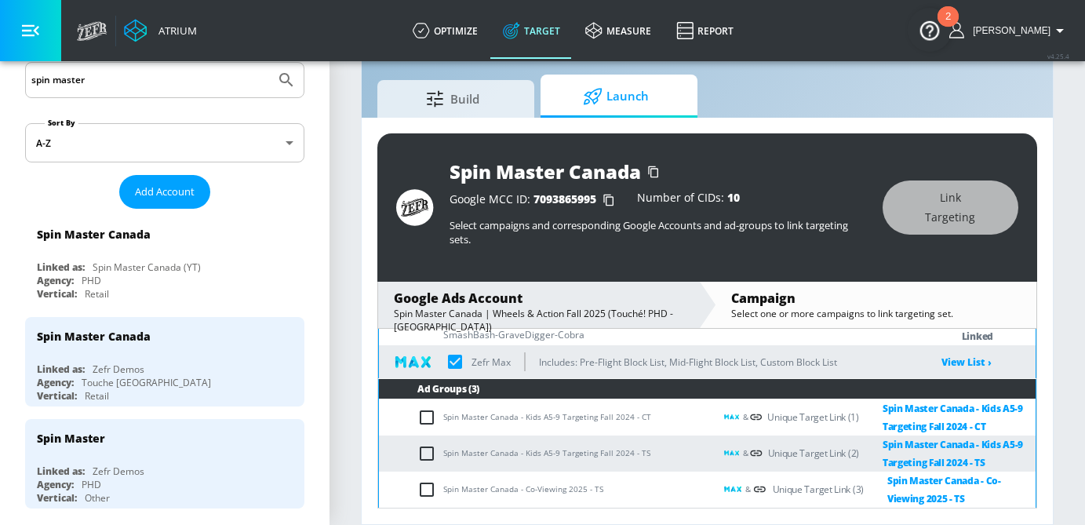
scroll to position [1496, 0]
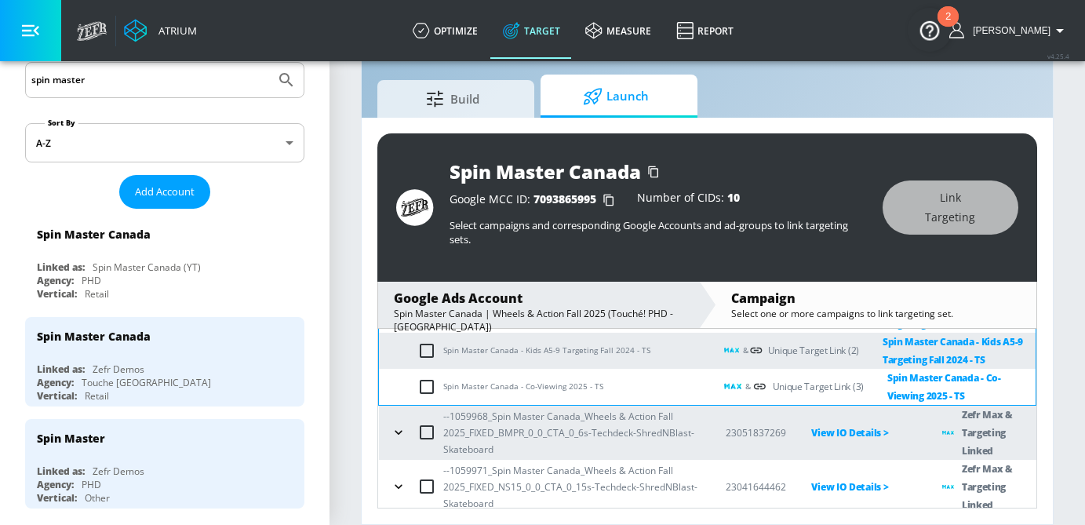
click at [399, 432] on icon "button" at bounding box center [399, 432] width 16 height 16
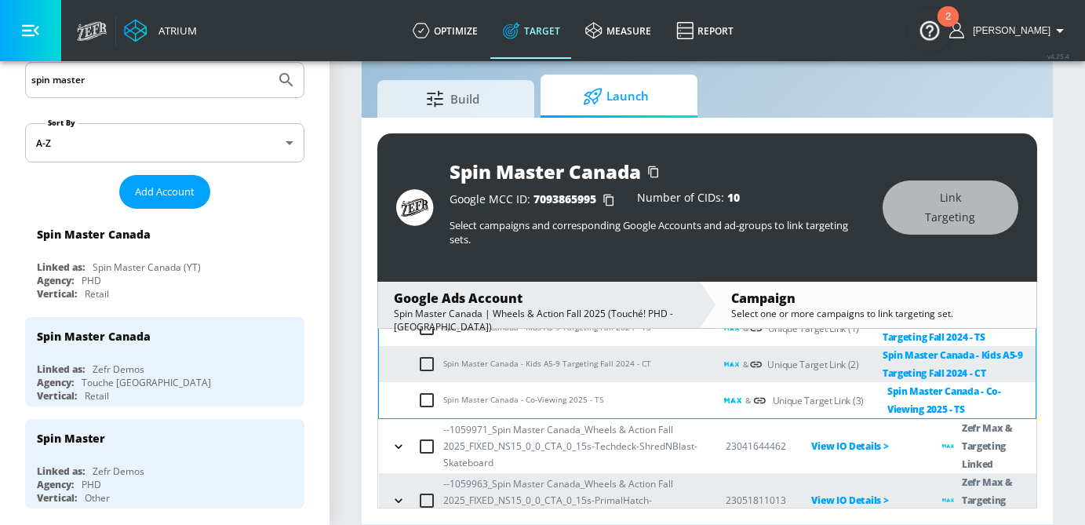
click at [399, 448] on icon "button" at bounding box center [399, 446] width 16 height 16
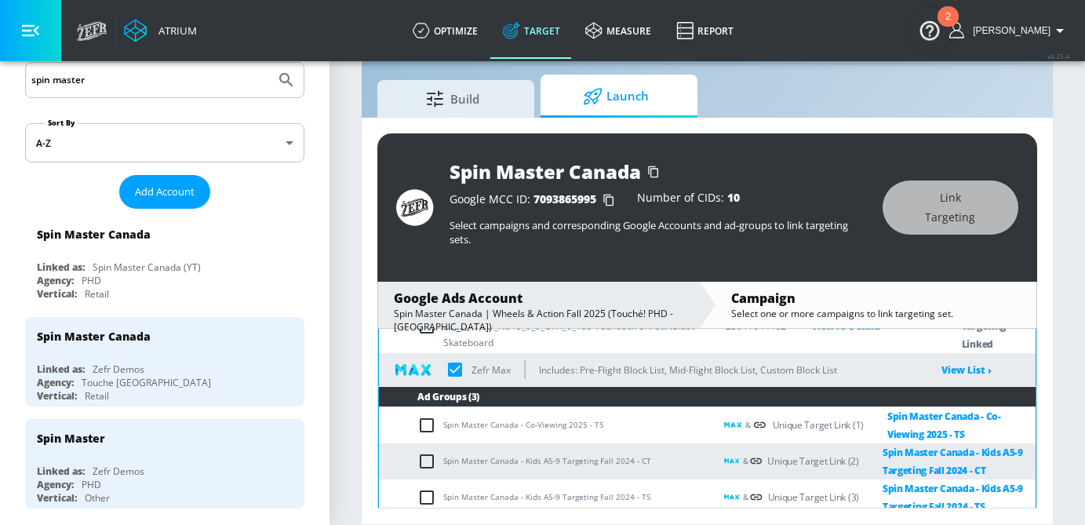
scroll to position [2040, 0]
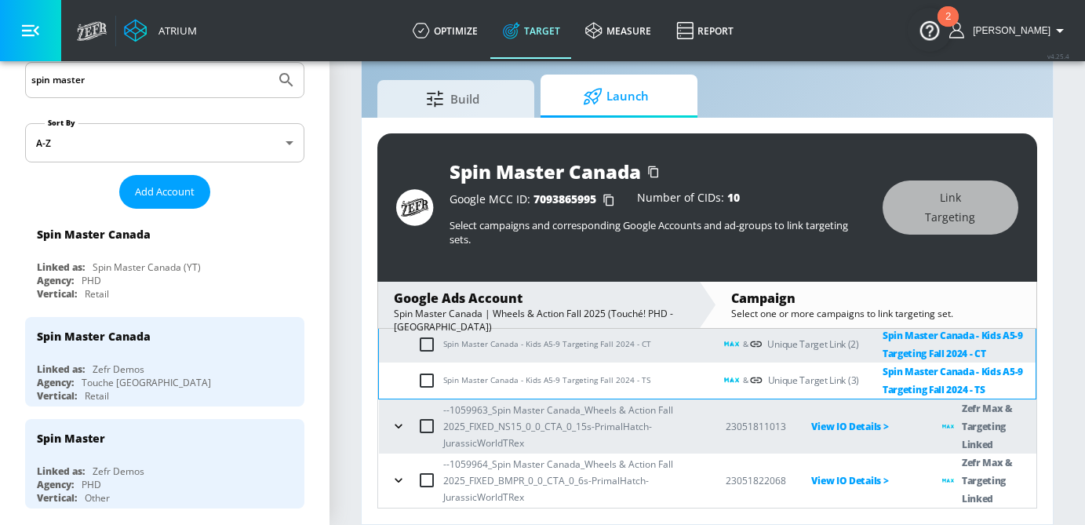
click at [398, 427] on icon "button" at bounding box center [397, 426] width 7 height 4
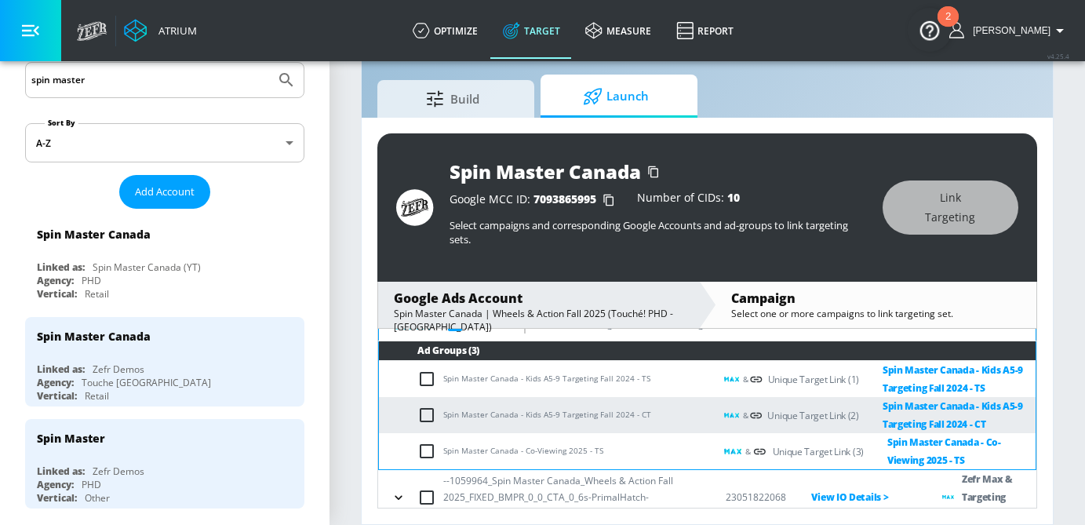
scroll to position [2203, 0]
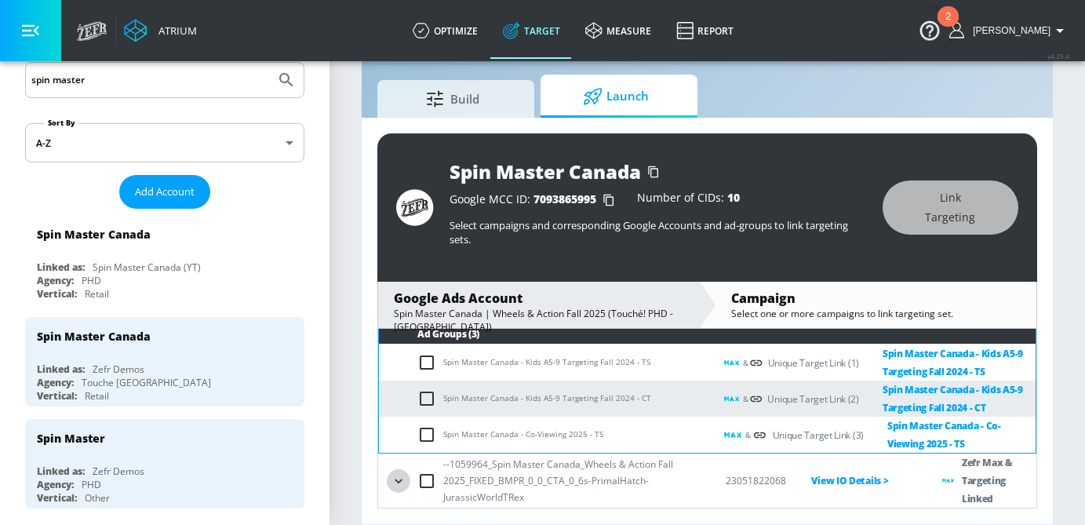
click at [396, 475] on icon "button" at bounding box center [399, 481] width 16 height 16
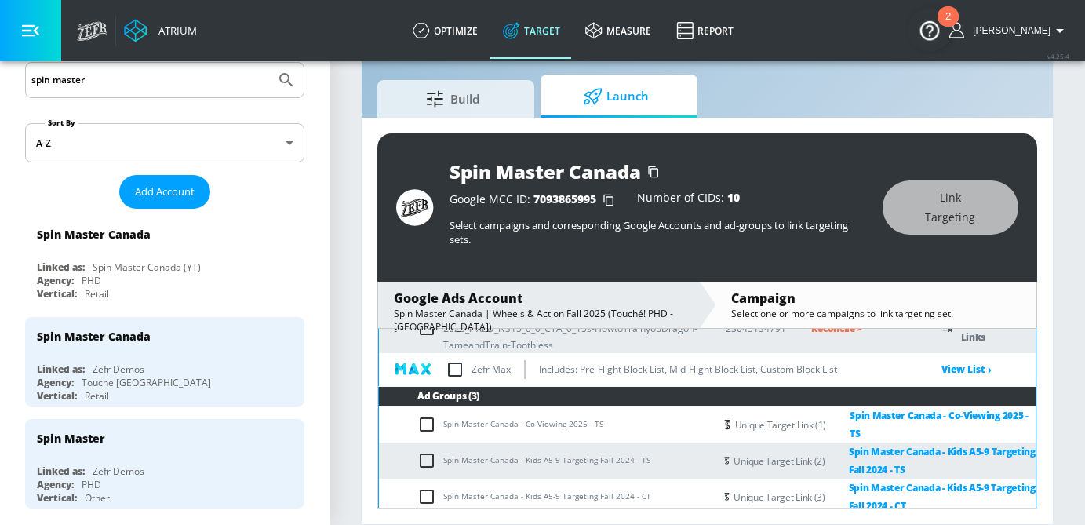
scroll to position [408, 0]
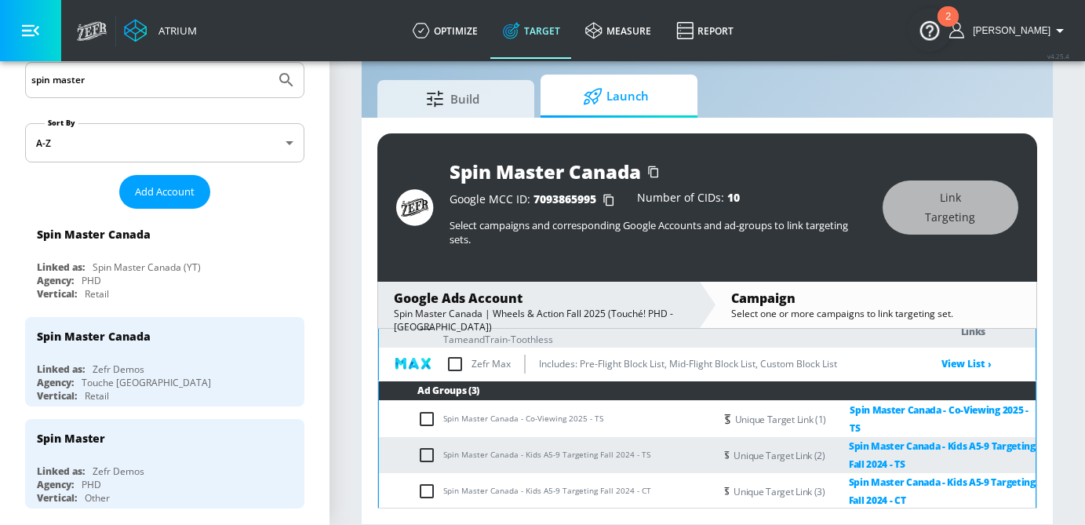
click at [454, 368] on input "checkbox" at bounding box center [454, 363] width 33 height 33
checkbox input "true"
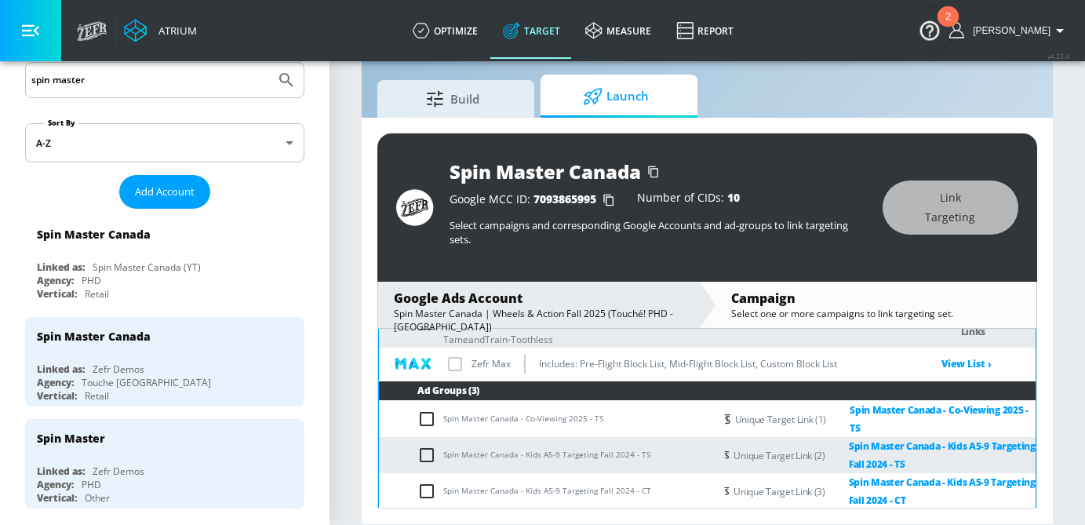
checkbox input "true"
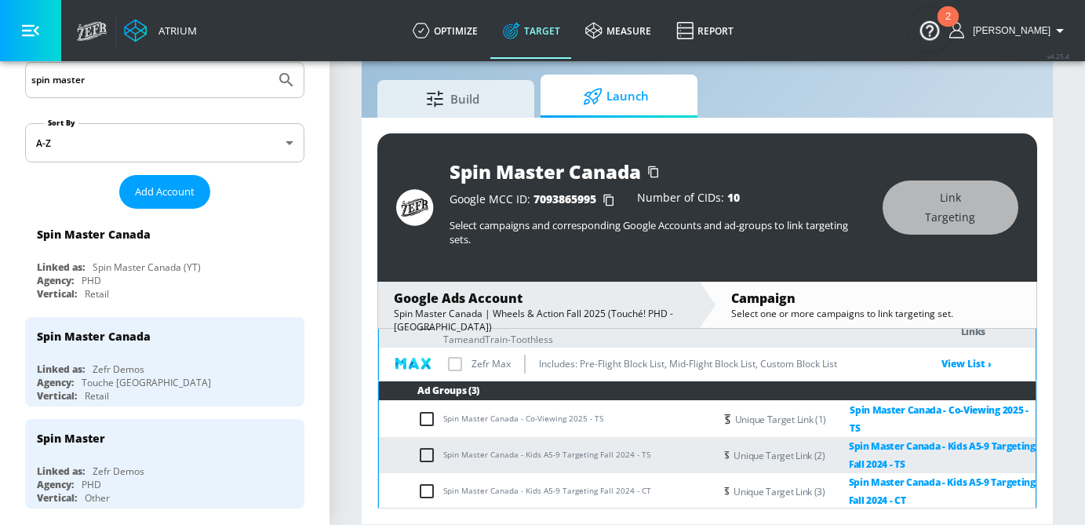
checkbox input "true"
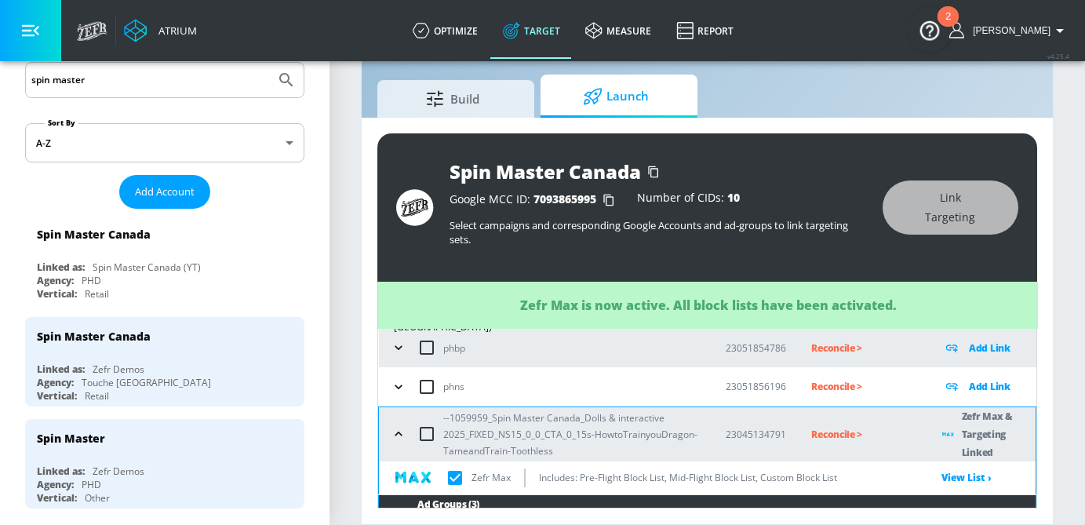
scroll to position [298, 0]
click at [834, 437] on p "Reconcile >" at bounding box center [864, 435] width 106 height 18
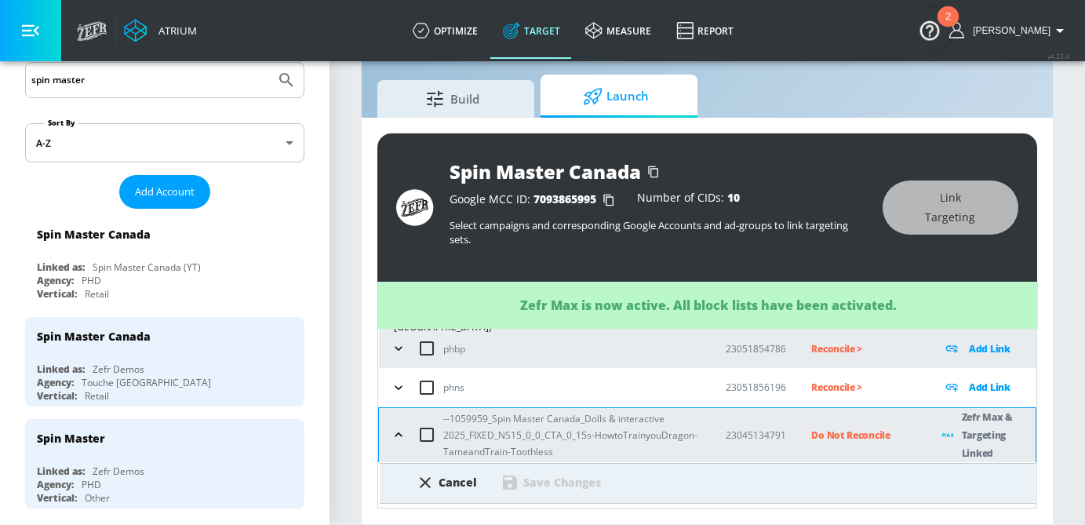
checkbox input "true"
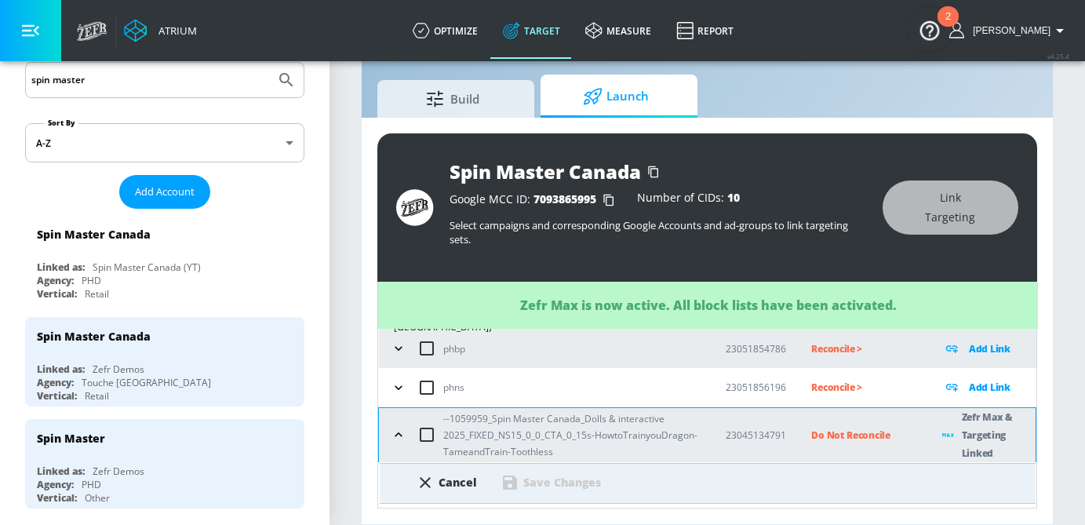
checkbox input "true"
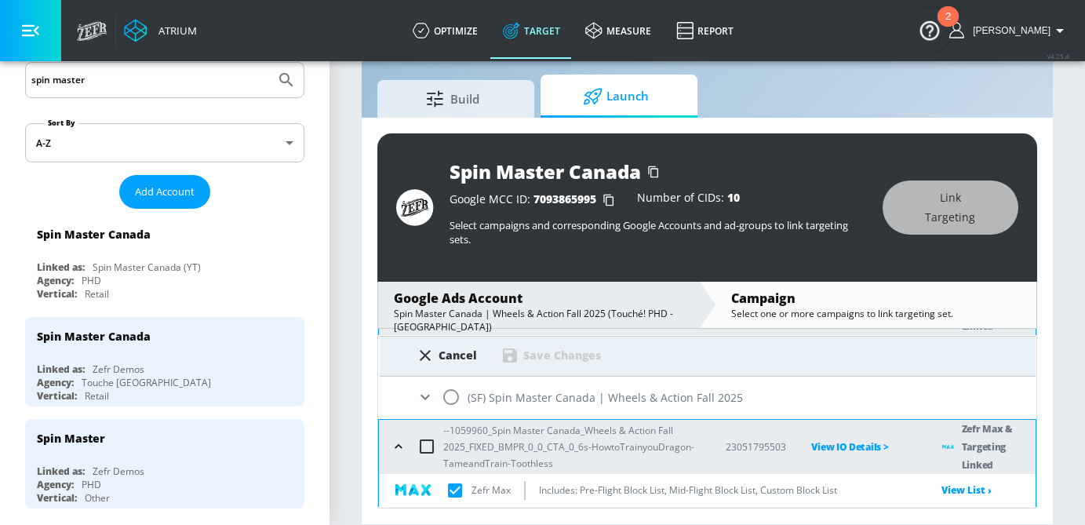
scroll to position [419, 0]
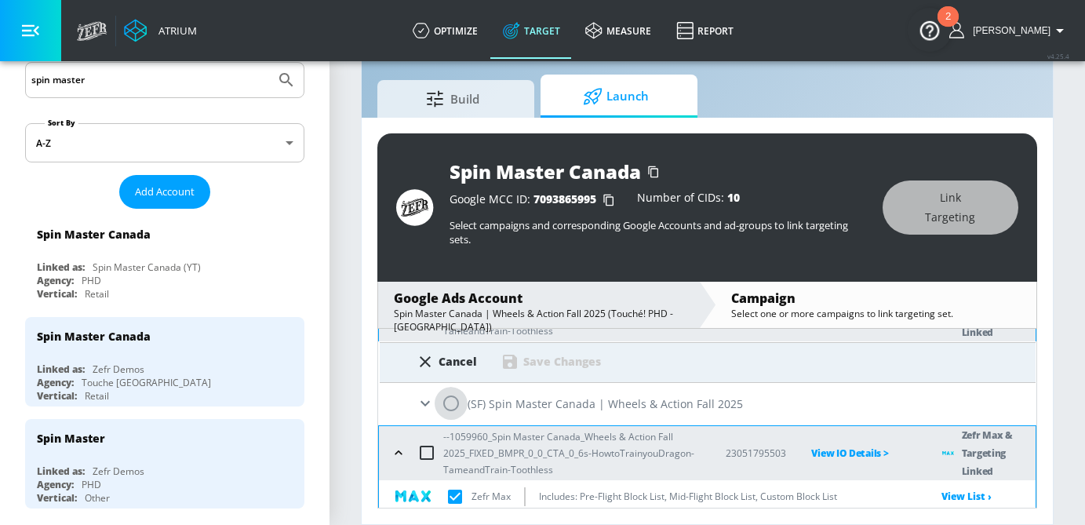
click at [445, 405] on input "radio" at bounding box center [450, 403] width 33 height 33
radio input "true"
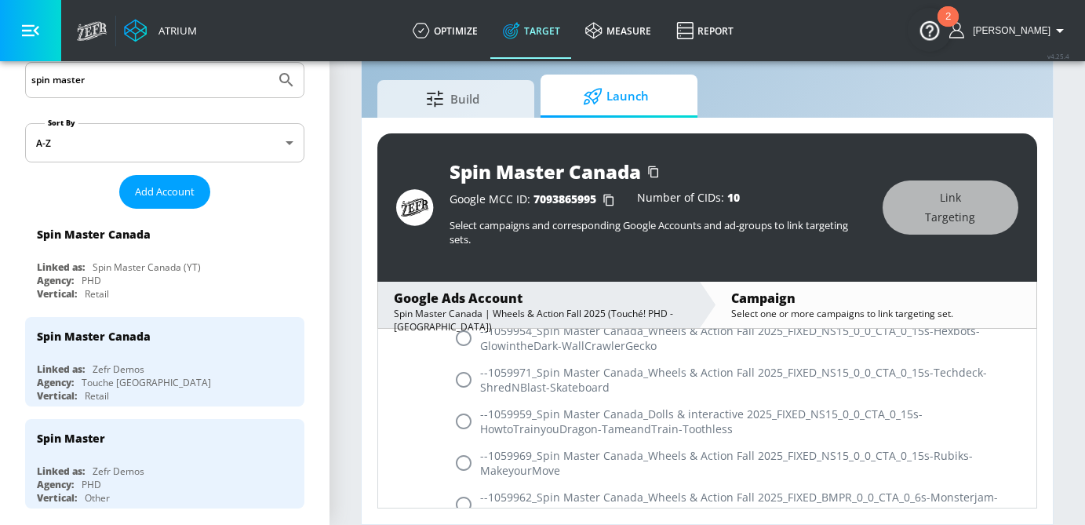
scroll to position [591, 0]
click at [469, 419] on input "radio" at bounding box center [463, 418] width 33 height 33
radio input "true"
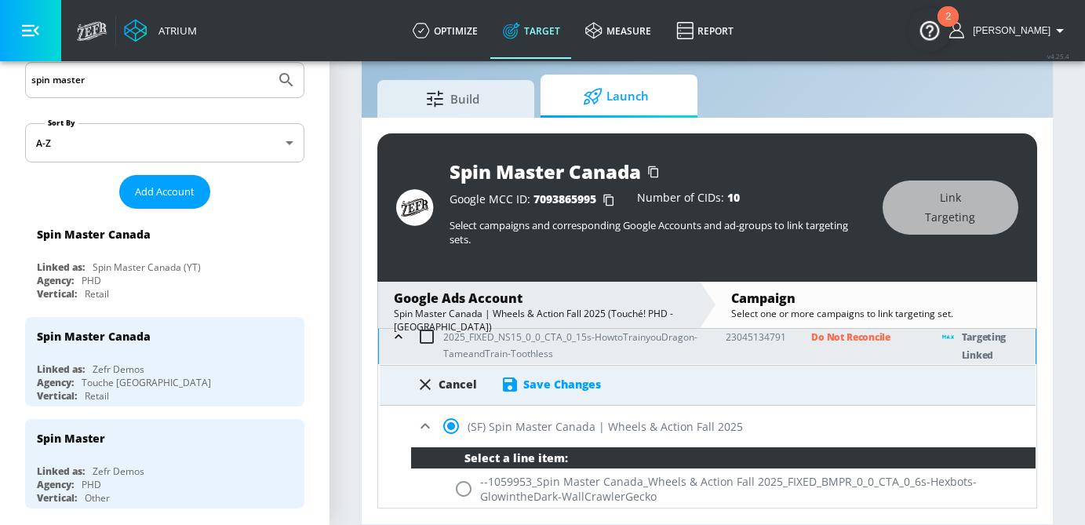
scroll to position [384, 0]
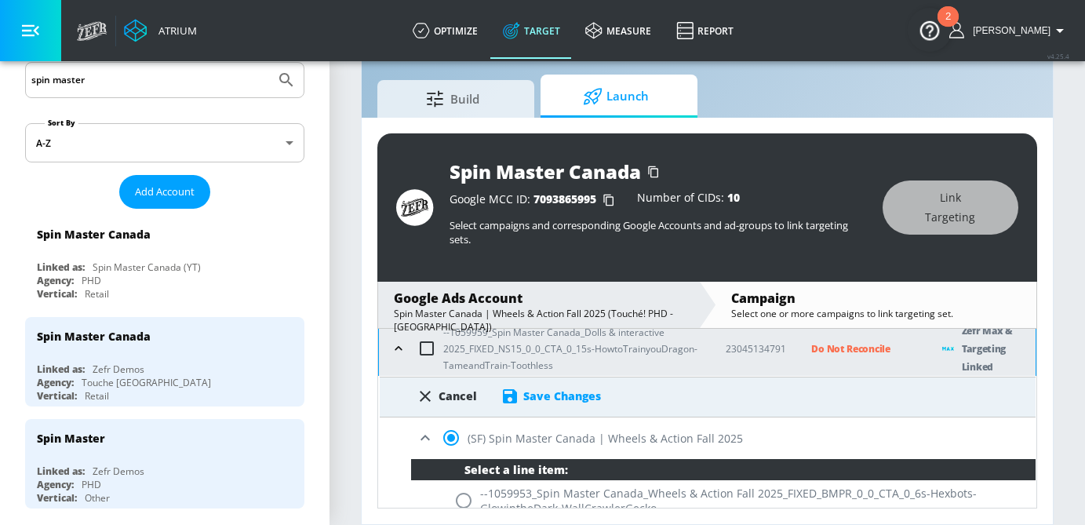
click at [575, 398] on div "Save Changes" at bounding box center [562, 395] width 78 height 15
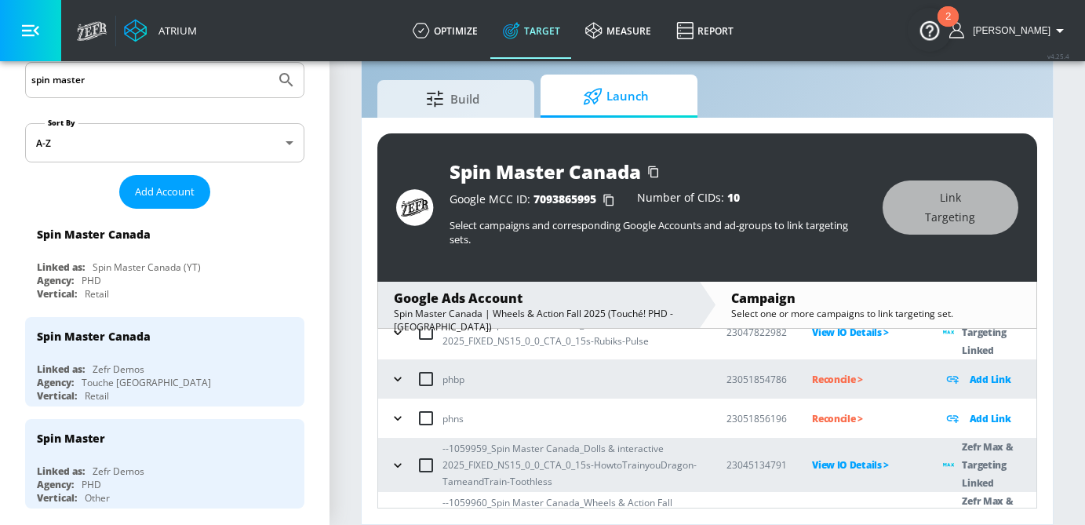
scroll to position [256, 0]
